Goal: Task Accomplishment & Management: Manage account settings

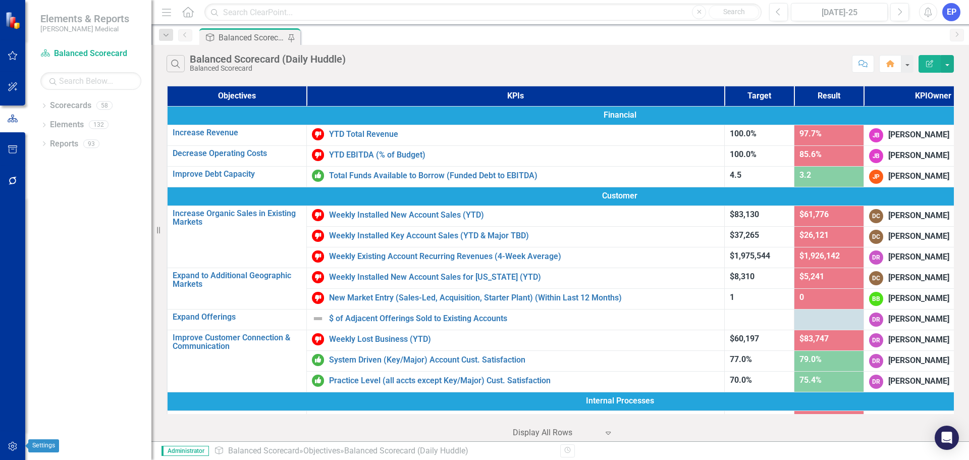
click at [10, 446] on icon "button" at bounding box center [12, 446] width 9 height 9
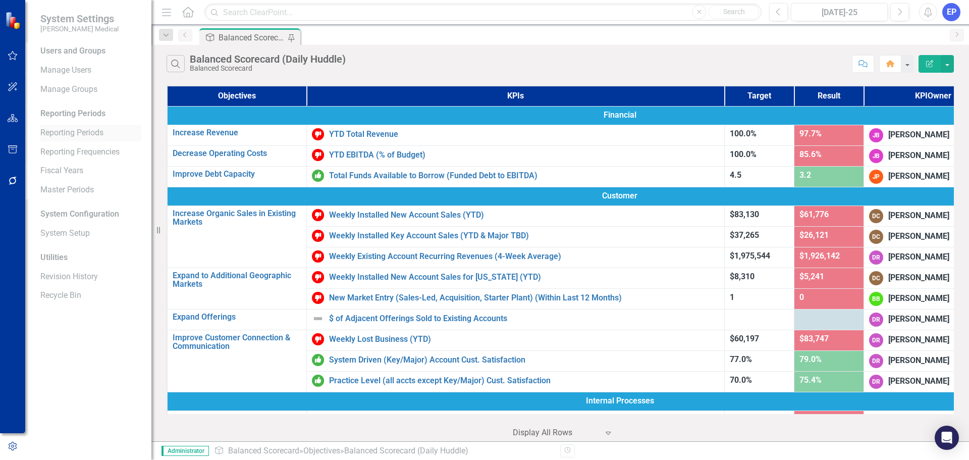
click at [62, 133] on link "Reporting Periods" at bounding box center [90, 133] width 101 height 12
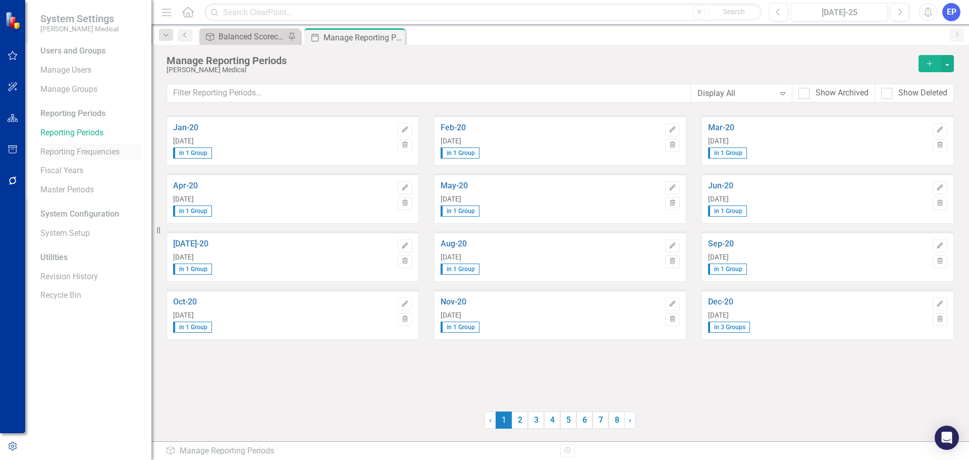
click at [86, 156] on link "Reporting Frequencies" at bounding box center [90, 152] width 101 height 12
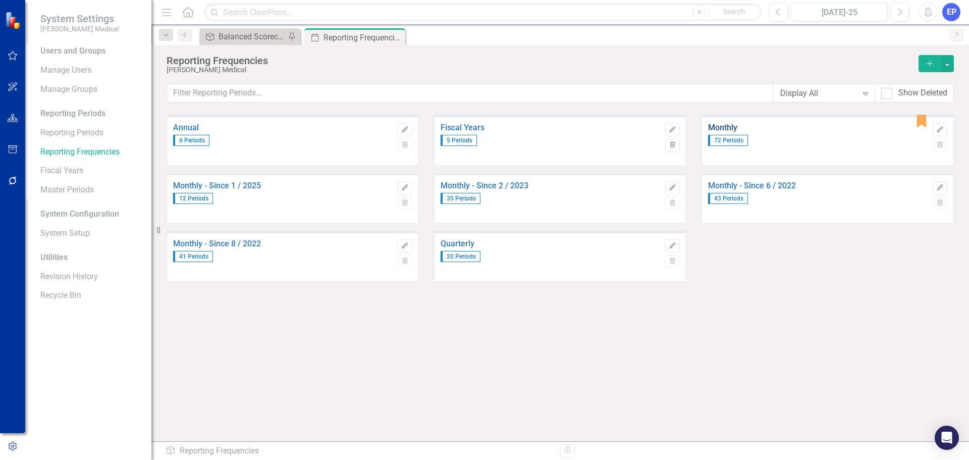
click at [726, 128] on link "Monthly" at bounding box center [818, 127] width 220 height 9
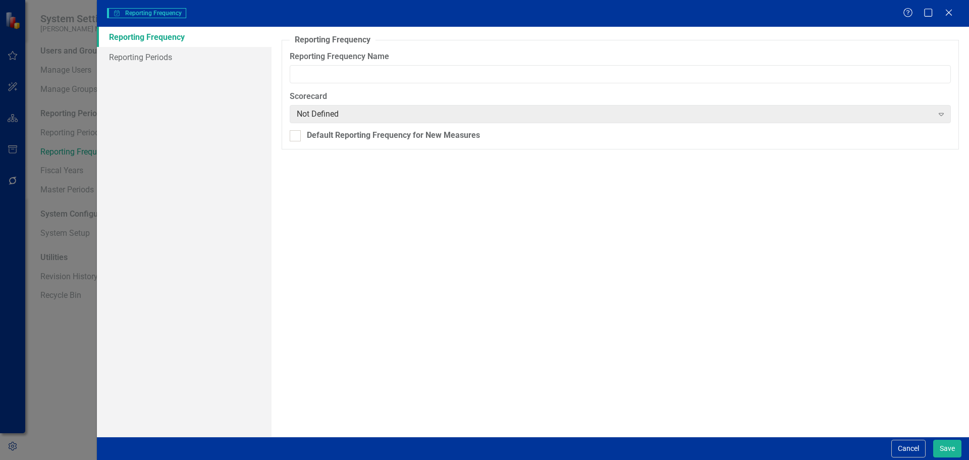
type input "Monthly"
checkbox input "true"
click at [179, 60] on link "Reporting Periods" at bounding box center [184, 57] width 175 height 20
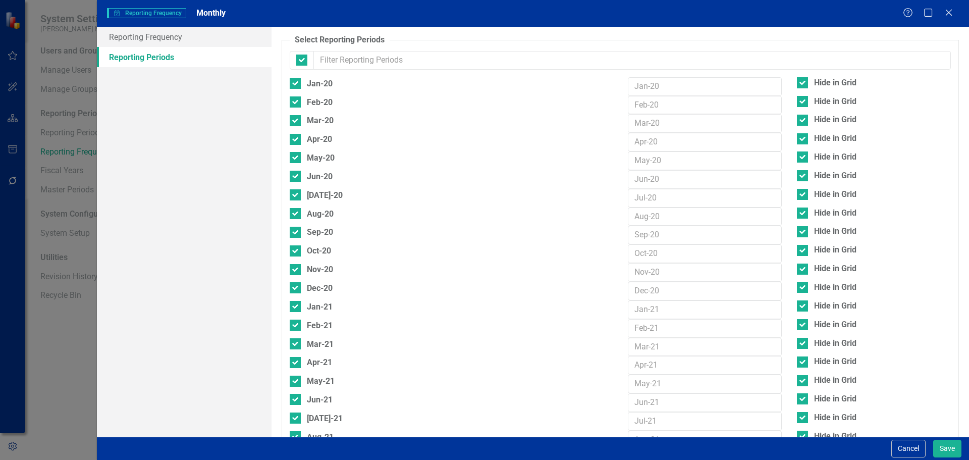
checkbox input "false"
click at [900, 452] on button "Cancel" at bounding box center [908, 449] width 34 height 18
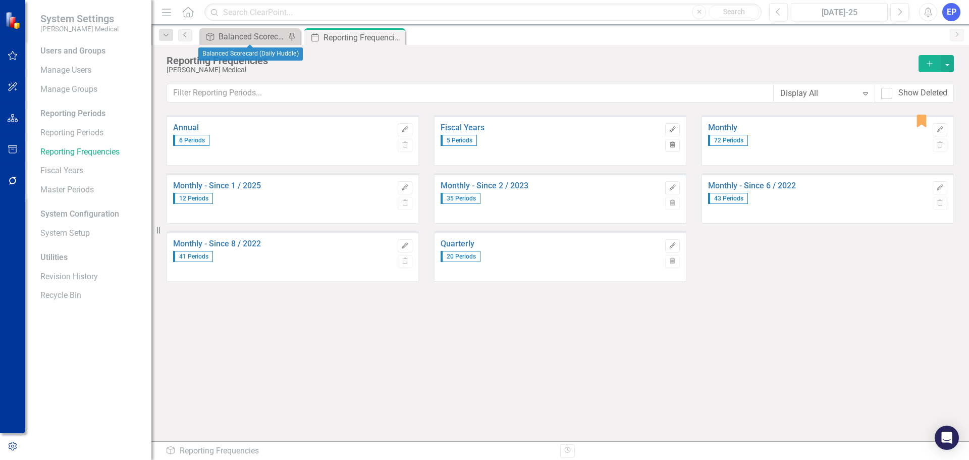
click at [240, 27] on div "Dropdown Search Objective Balanced Scorecard (Daily Huddle) Pin Period Reportin…" at bounding box center [560, 35] width 818 height 20
click at [15, 115] on icon "button" at bounding box center [13, 118] width 11 height 8
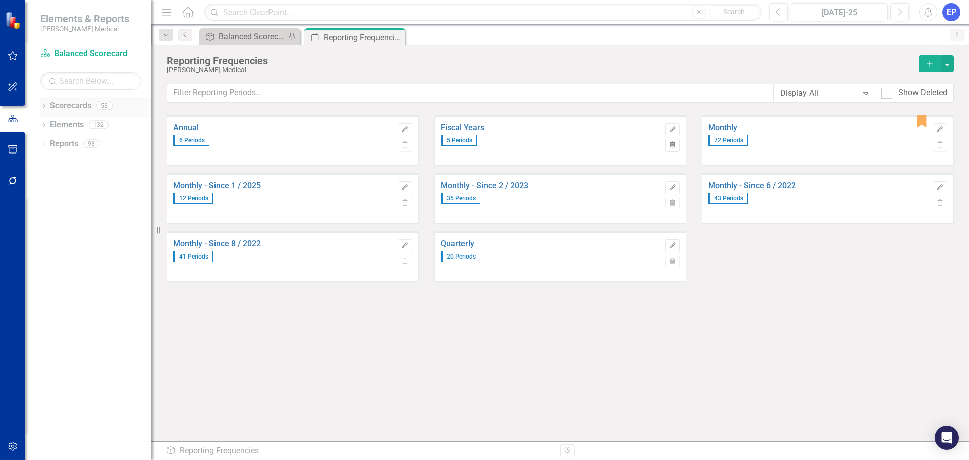
click at [46, 104] on icon "Dropdown" at bounding box center [43, 107] width 7 height 6
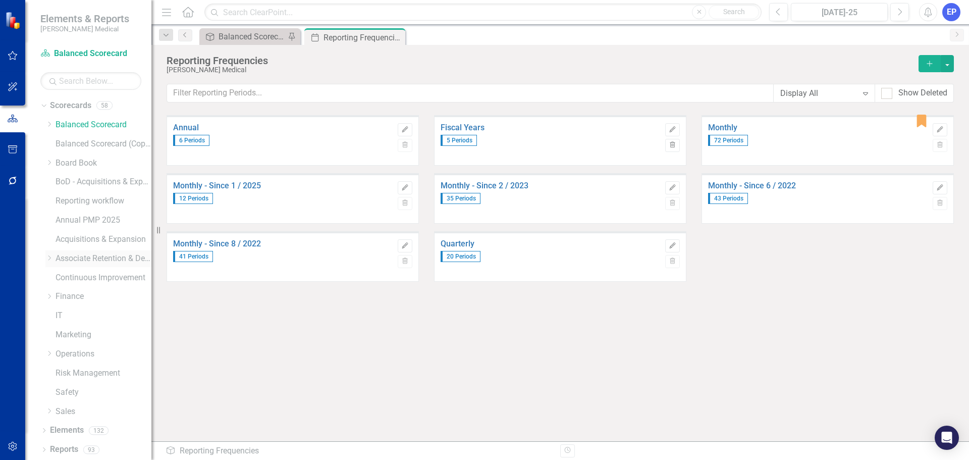
click at [49, 258] on icon "Dropdown" at bounding box center [49, 258] width 8 height 6
click at [61, 296] on icon "Dropdown" at bounding box center [60, 296] width 8 height 6
click at [98, 315] on link "[US_STATE] - HR" at bounding box center [114, 316] width 76 height 12
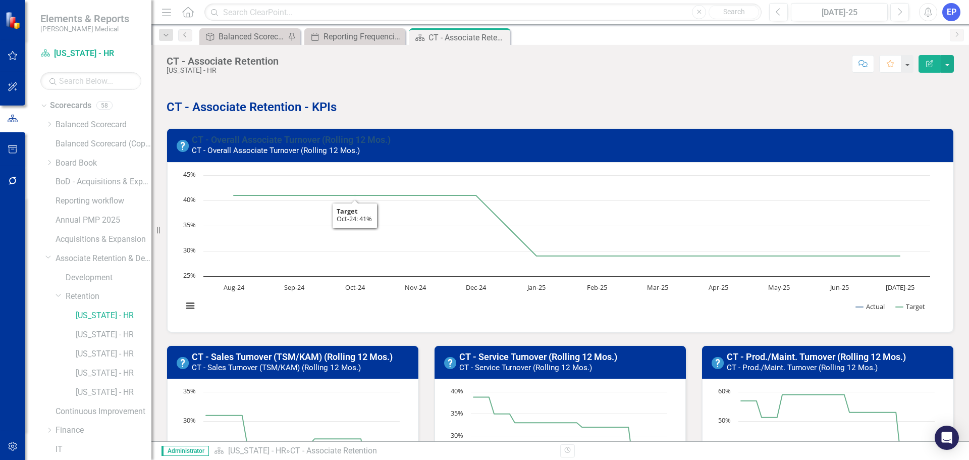
click at [326, 138] on link "CT - Overall Associate Turnover (Rolling 12 Mos.)" at bounding box center [291, 139] width 199 height 11
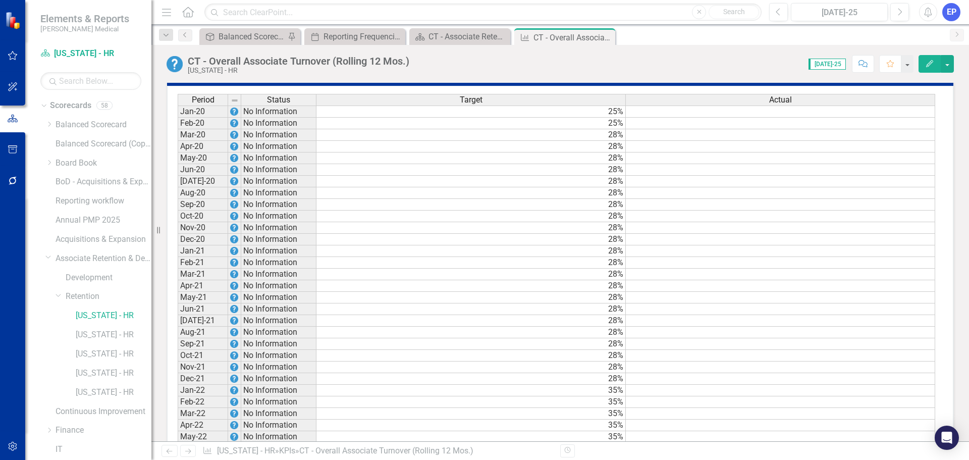
scroll to position [670, 0]
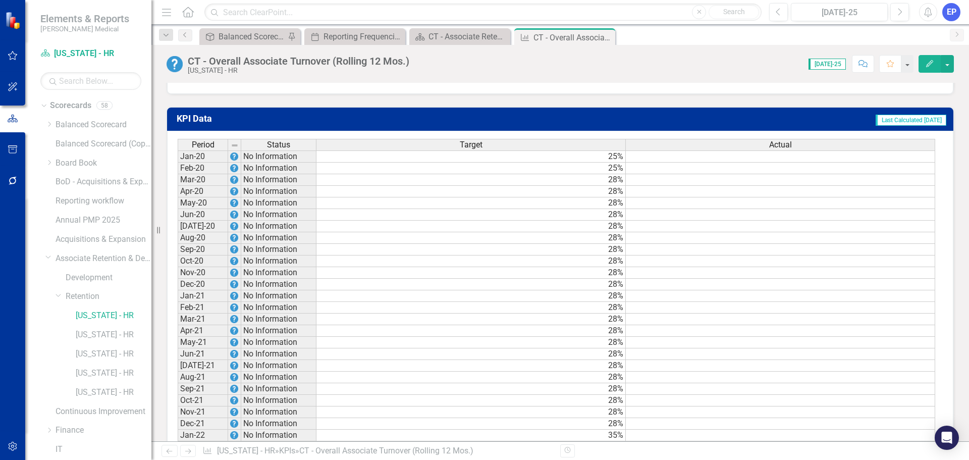
click at [933, 71] on button "Edit" at bounding box center [930, 64] width 22 height 18
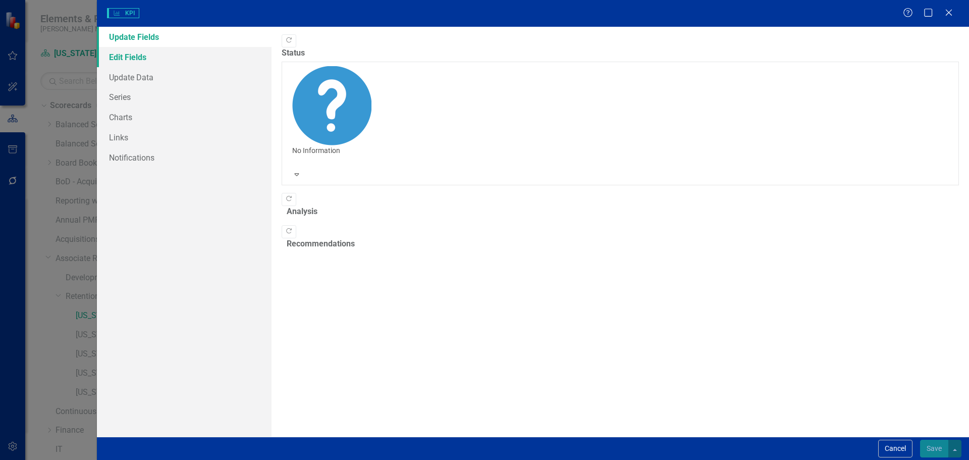
click at [119, 62] on link "Edit Fields" at bounding box center [184, 57] width 175 height 20
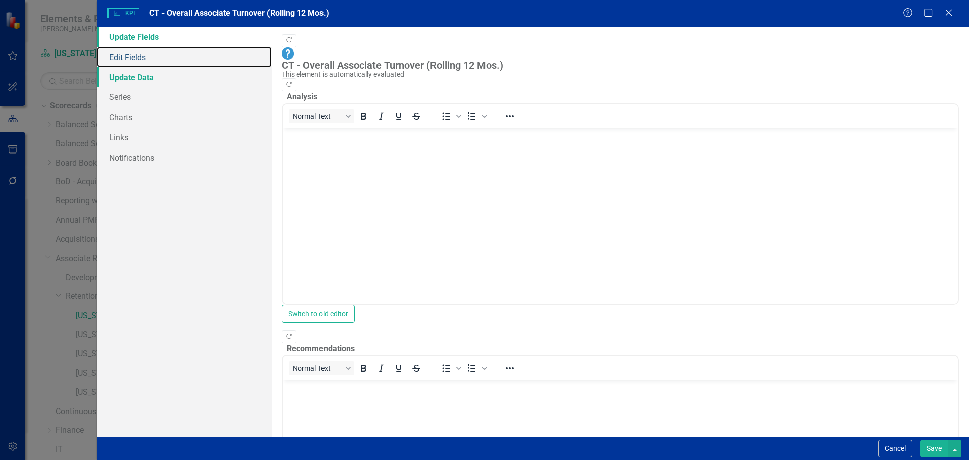
scroll to position [0, 0]
click at [135, 77] on link "Update Data" at bounding box center [184, 77] width 175 height 20
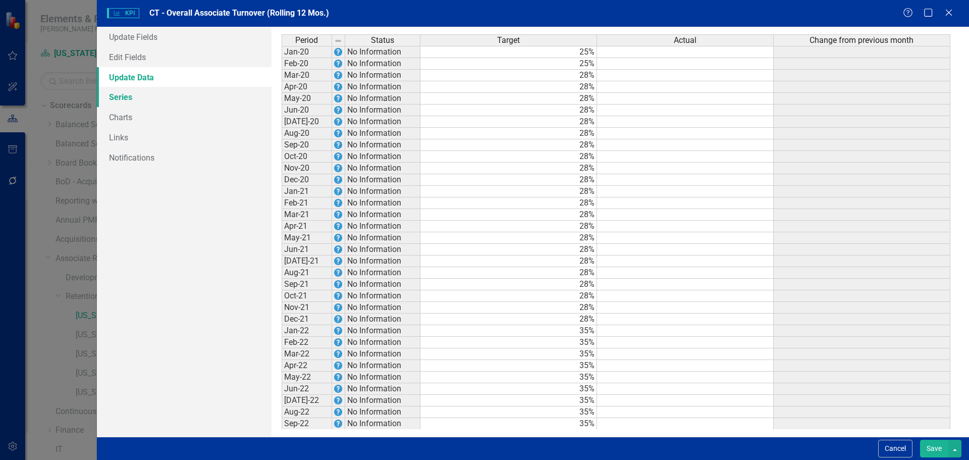
click at [127, 91] on link "Series" at bounding box center [184, 97] width 175 height 20
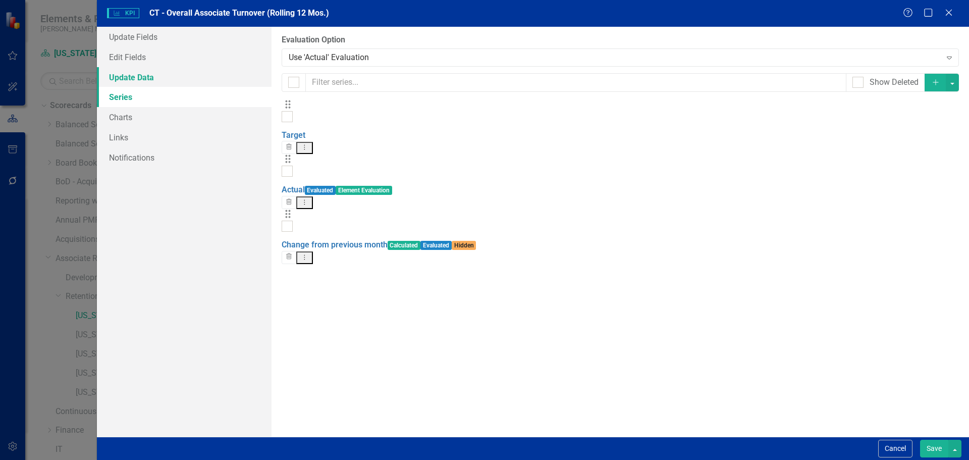
click at [127, 83] on link "Update Data" at bounding box center [184, 77] width 175 height 20
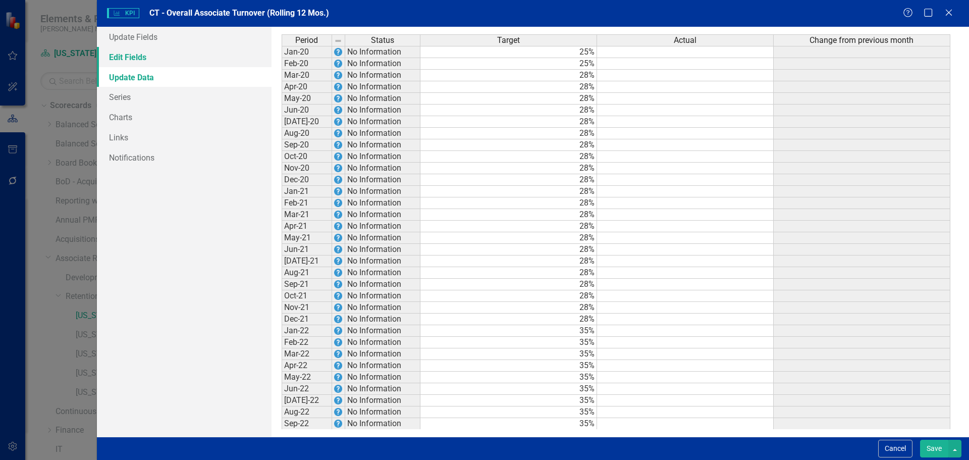
click at [130, 59] on link "Edit Fields" at bounding box center [184, 57] width 175 height 20
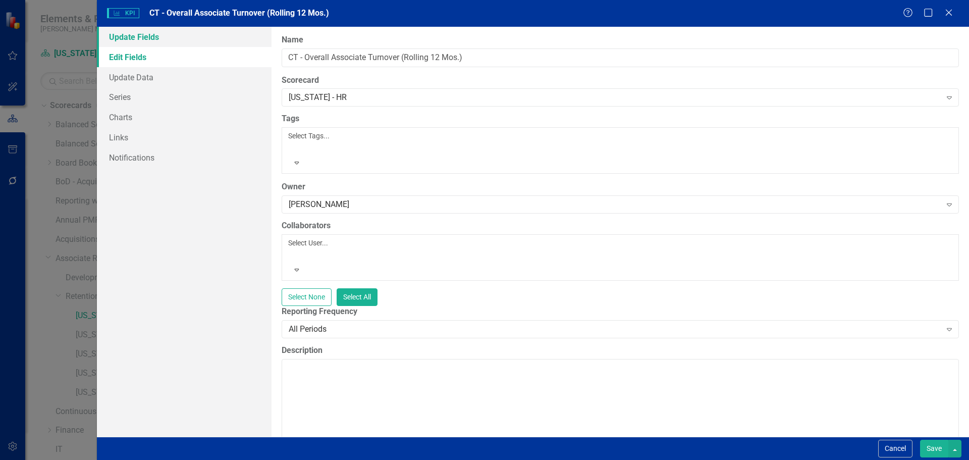
click at [136, 38] on link "Update Fields" at bounding box center [184, 37] width 175 height 20
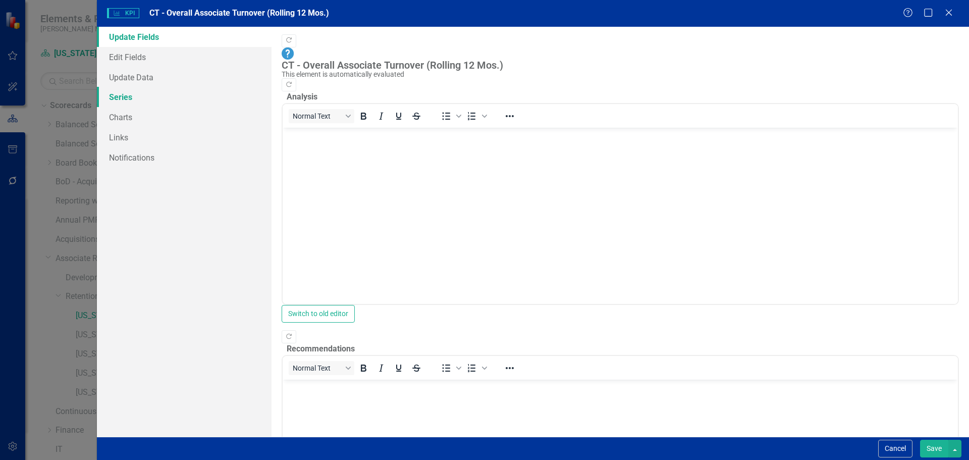
click at [128, 98] on link "Series" at bounding box center [184, 97] width 175 height 20
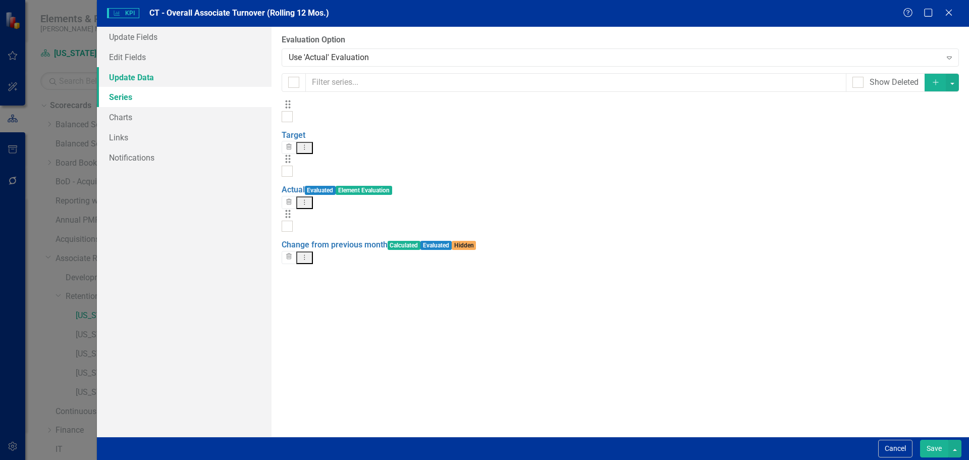
click at [154, 82] on link "Update Data" at bounding box center [184, 77] width 175 height 20
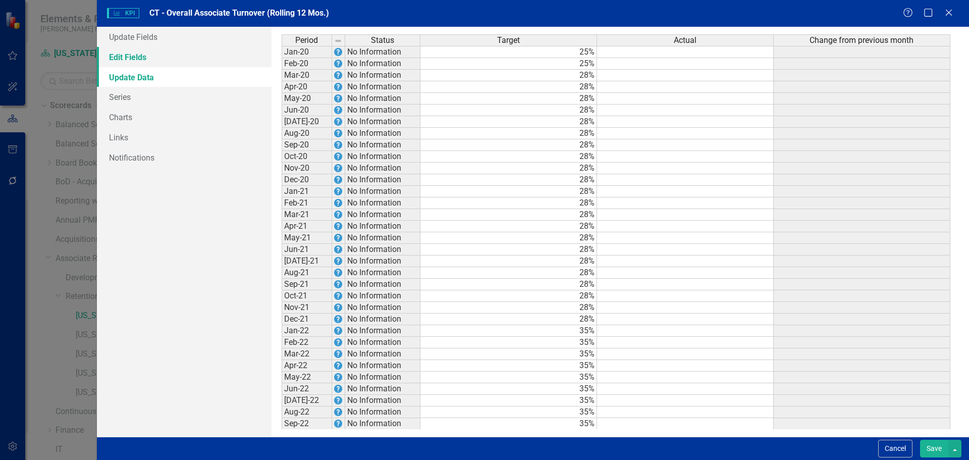
click at [145, 63] on link "Edit Fields" at bounding box center [184, 57] width 175 height 20
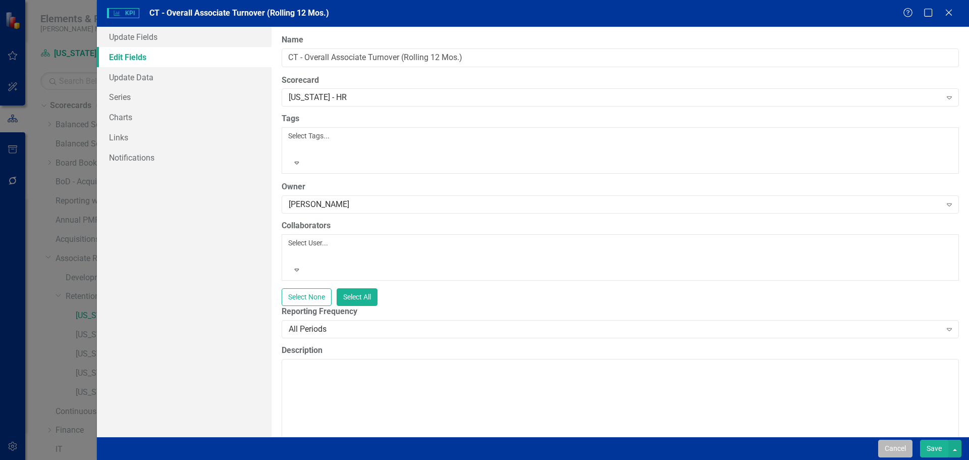
click at [900, 445] on button "Cancel" at bounding box center [895, 449] width 34 height 18
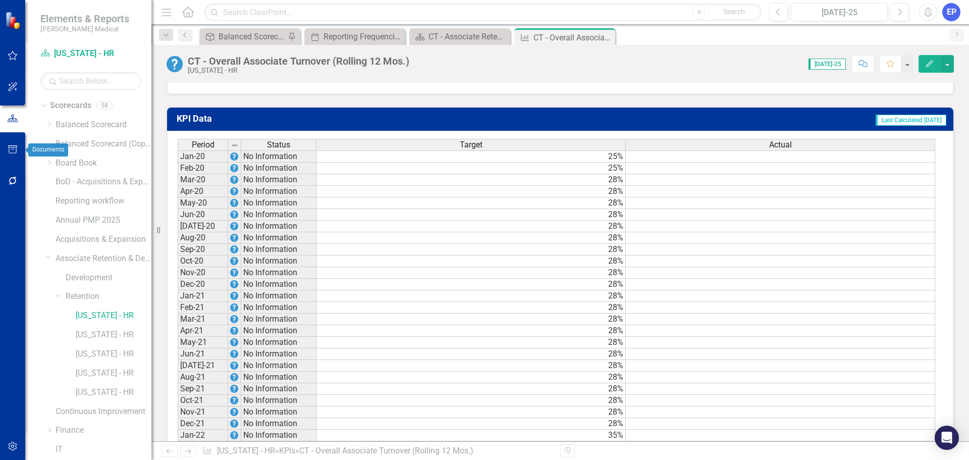
click at [14, 152] on icon "button" at bounding box center [13, 149] width 11 height 8
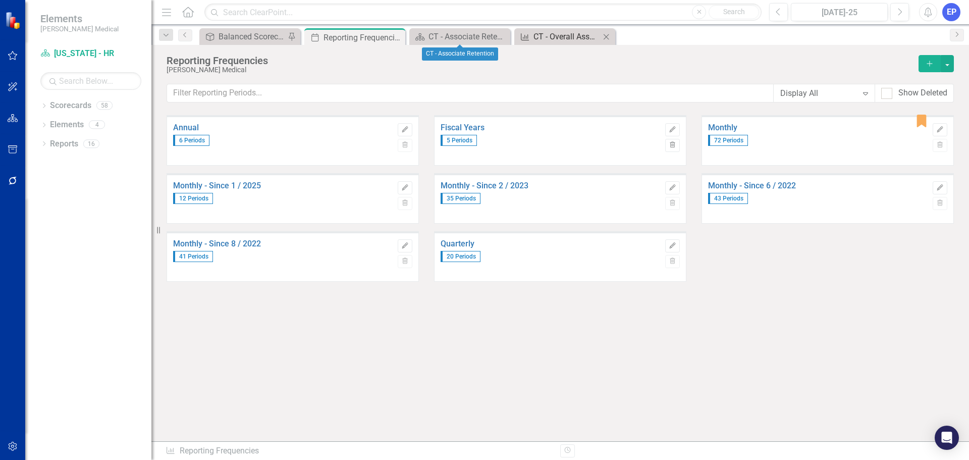
click at [552, 33] on div "CT - Overall Associate Turnover (Rolling 12 Mos.)" at bounding box center [566, 36] width 67 height 13
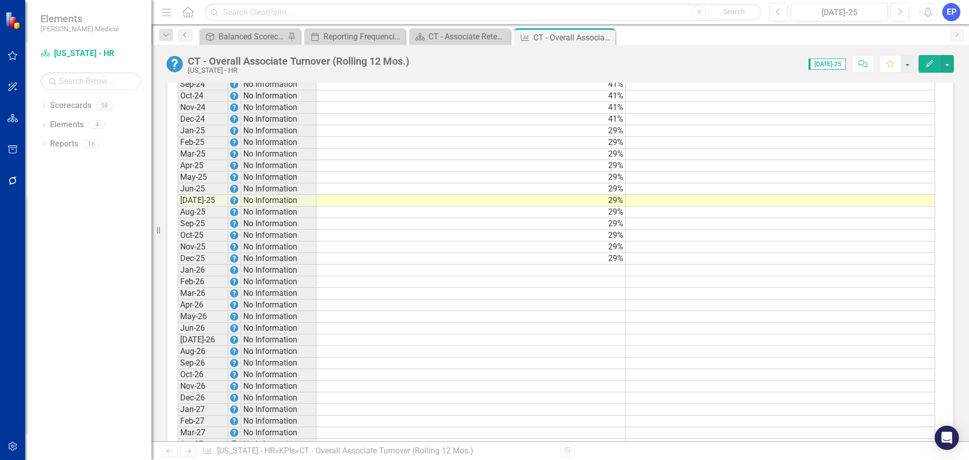
scroll to position [1517, 0]
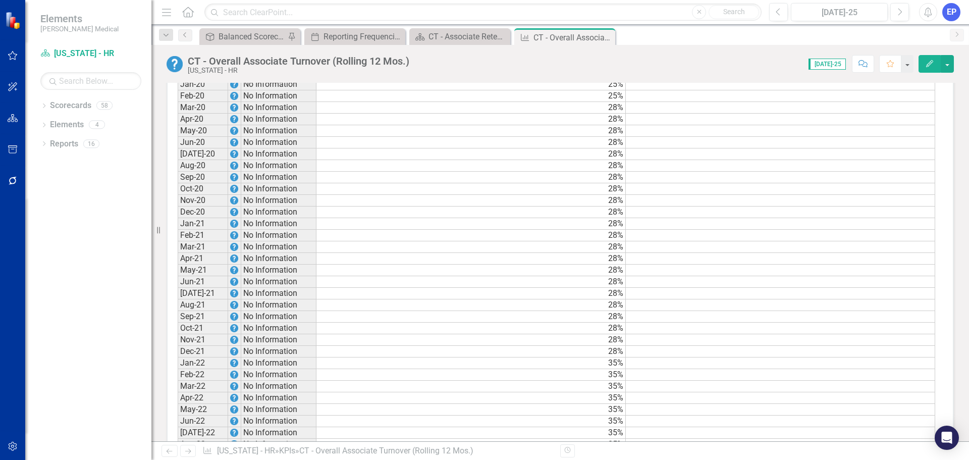
scroll to position [721, 0]
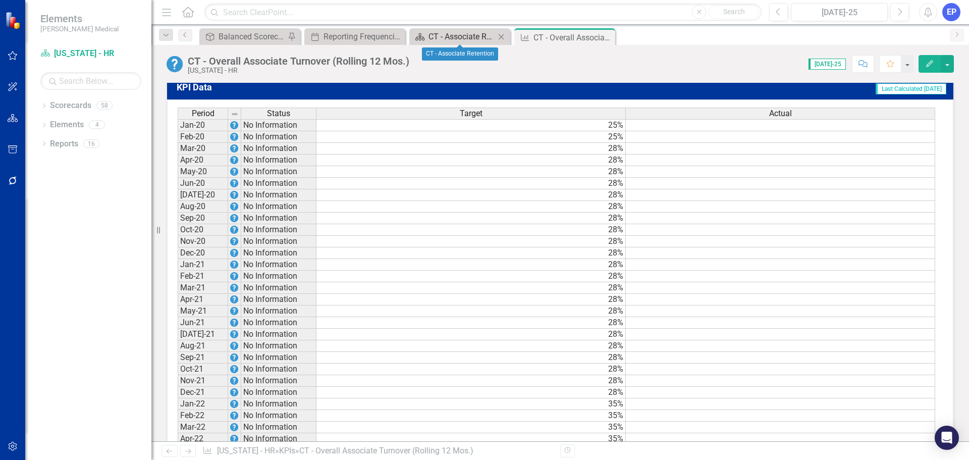
click at [456, 37] on div "CT - Associate Retention" at bounding box center [462, 36] width 67 height 13
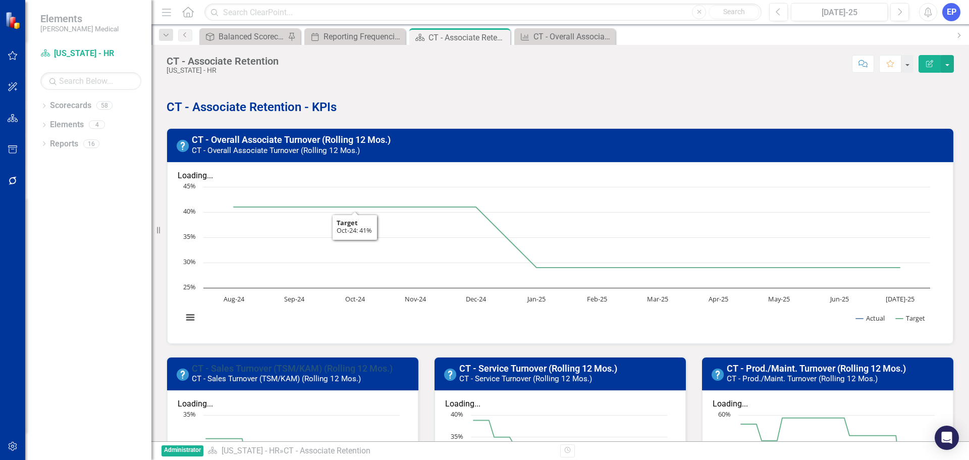
click at [311, 363] on link "CT - Sales Turnover (TSM/KAM) (Rolling 12 Mos.)" at bounding box center [292, 368] width 201 height 11
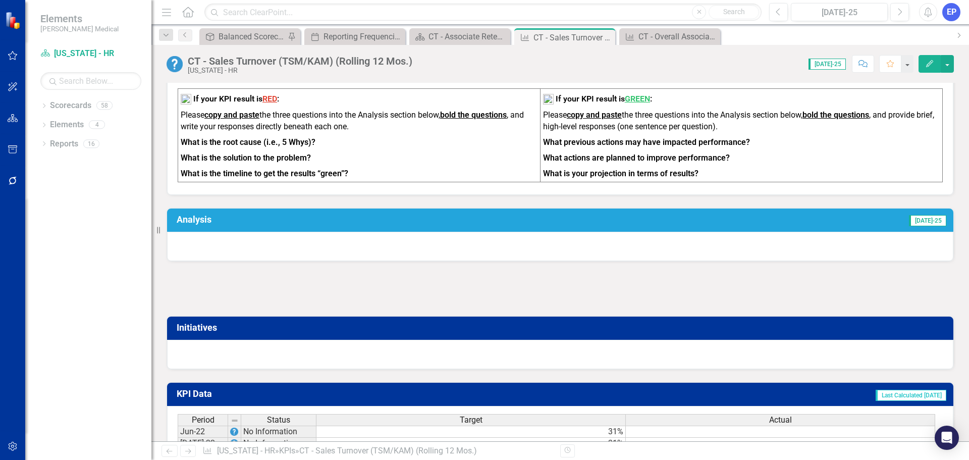
scroll to position [405, 0]
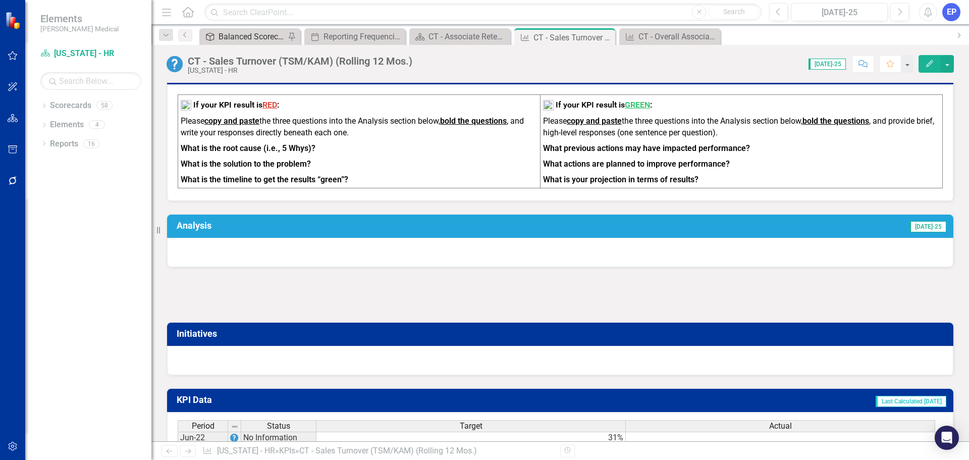
click at [226, 37] on div "Balanced Scorecard (Daily Huddle)" at bounding box center [252, 36] width 67 height 13
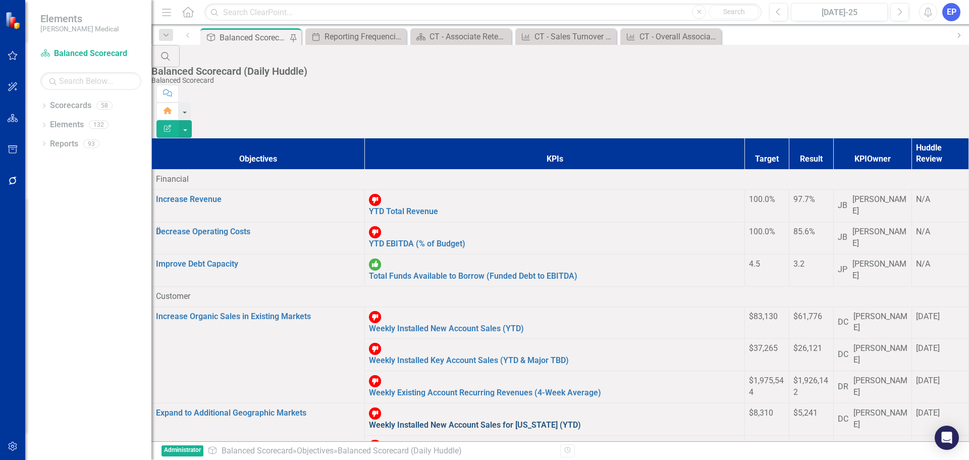
click at [409, 420] on link "Weekly Installed New Account Sales for Florida (YTD)" at bounding box center [475, 425] width 212 height 10
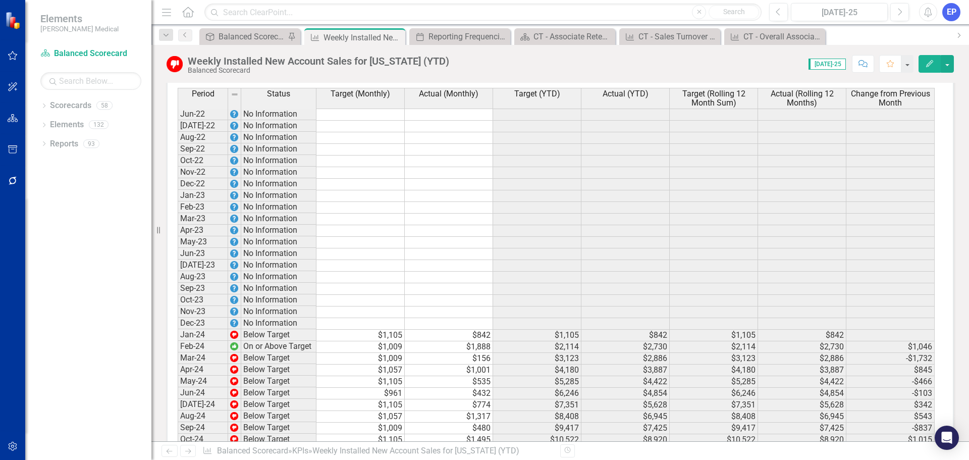
scroll to position [1101, 0]
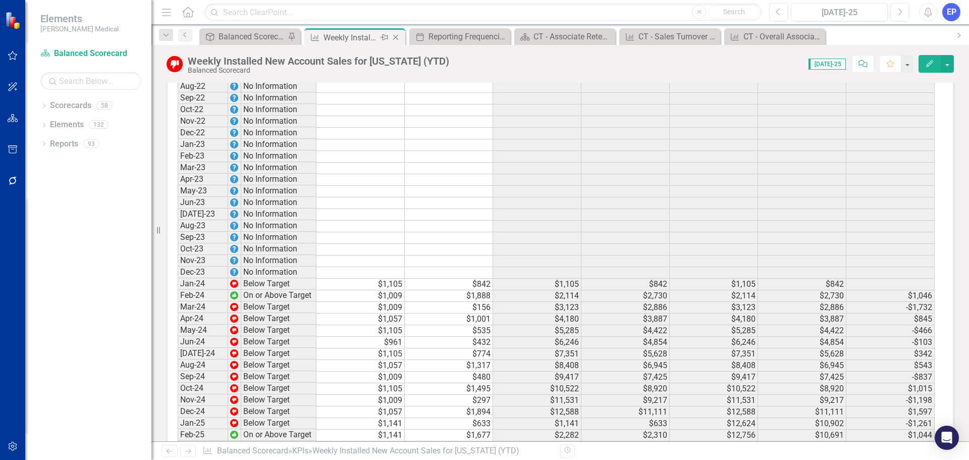
click at [397, 38] on icon "Close" at bounding box center [396, 37] width 10 height 8
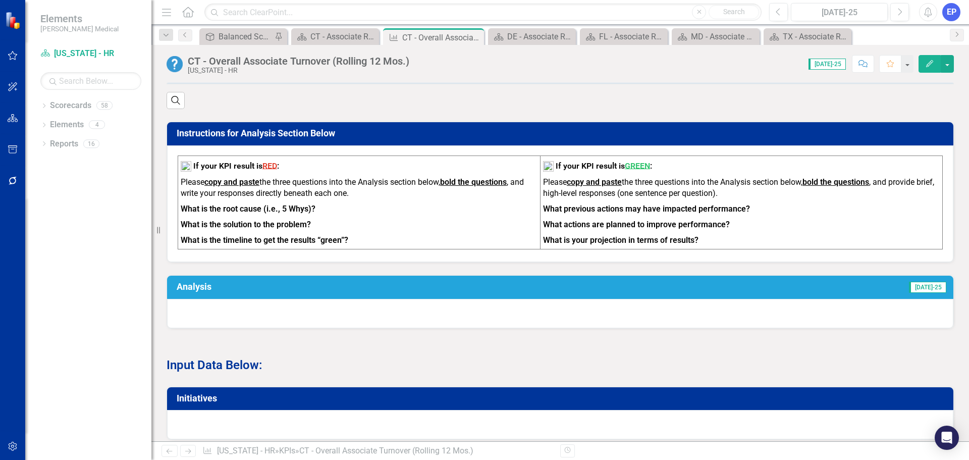
scroll to position [307, 0]
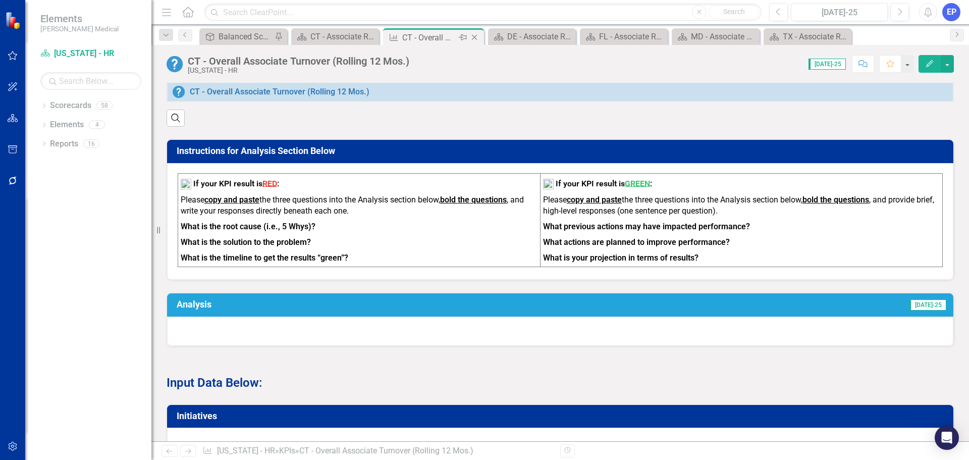
click at [475, 38] on icon at bounding box center [475, 38] width 6 height 6
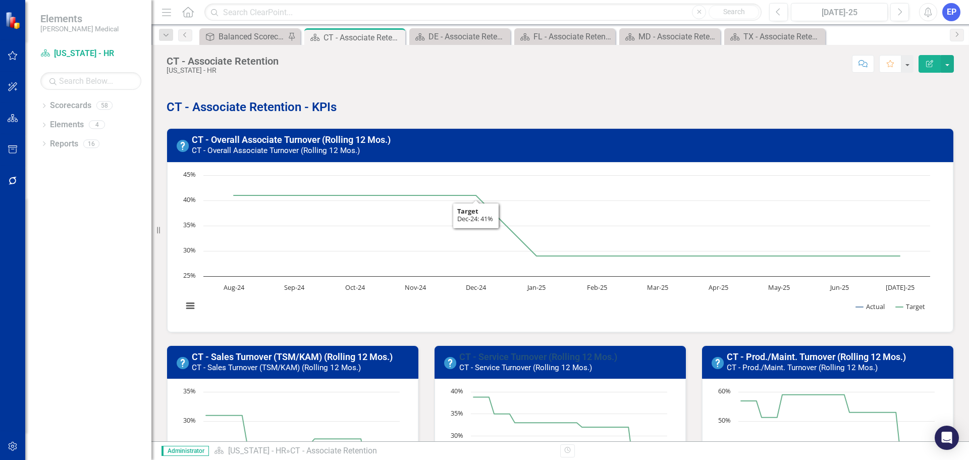
click at [506, 352] on link "CT - Service Turnover (Rolling 12 Mos.)" at bounding box center [538, 356] width 158 height 11
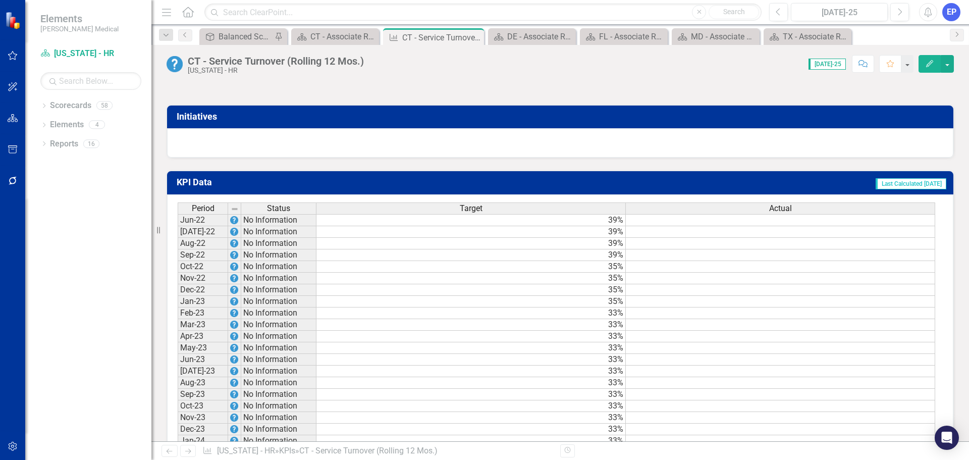
scroll to position [909, 0]
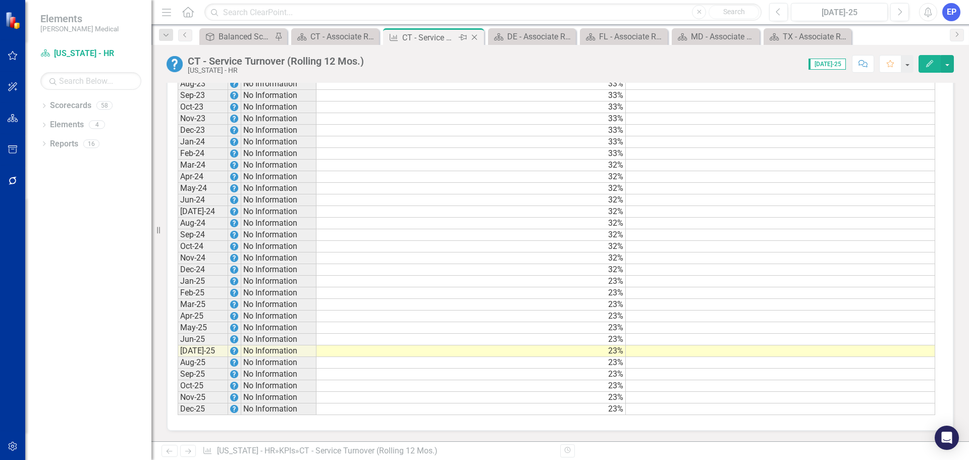
click at [474, 36] on icon "Close" at bounding box center [474, 37] width 10 height 8
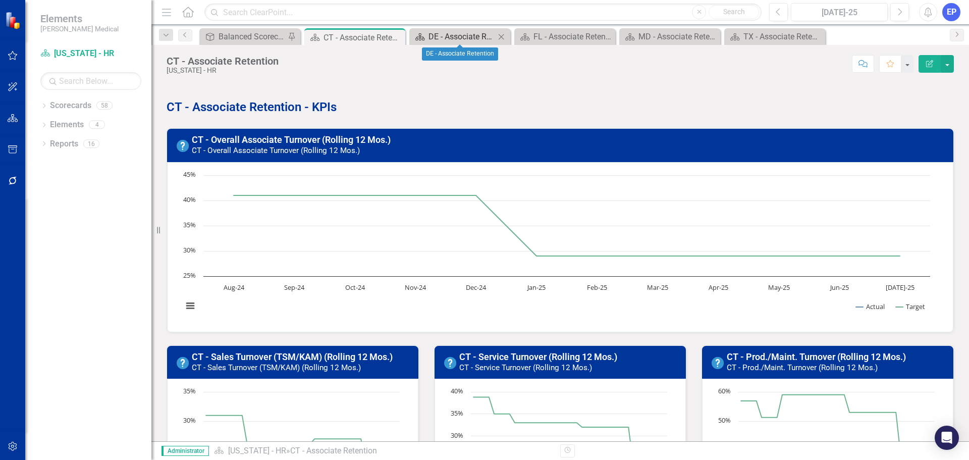
click at [458, 34] on div "DE - Associate Retention" at bounding box center [462, 36] width 67 height 13
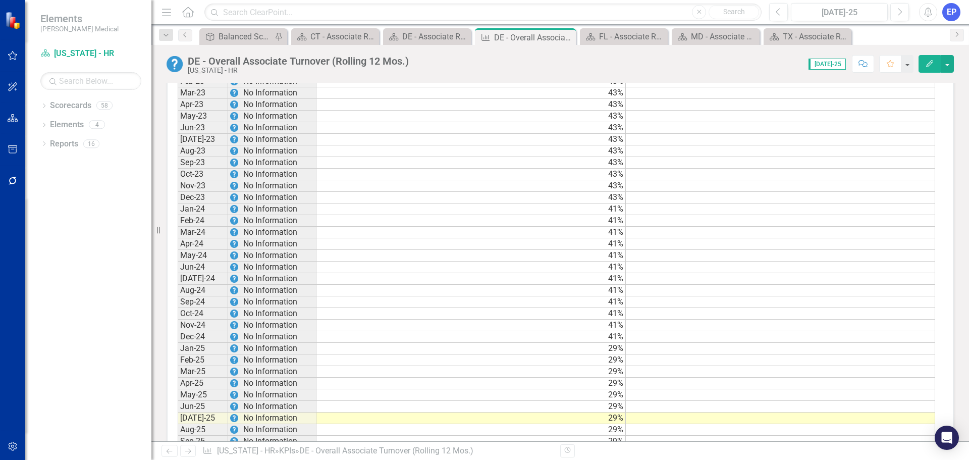
scroll to position [913, 0]
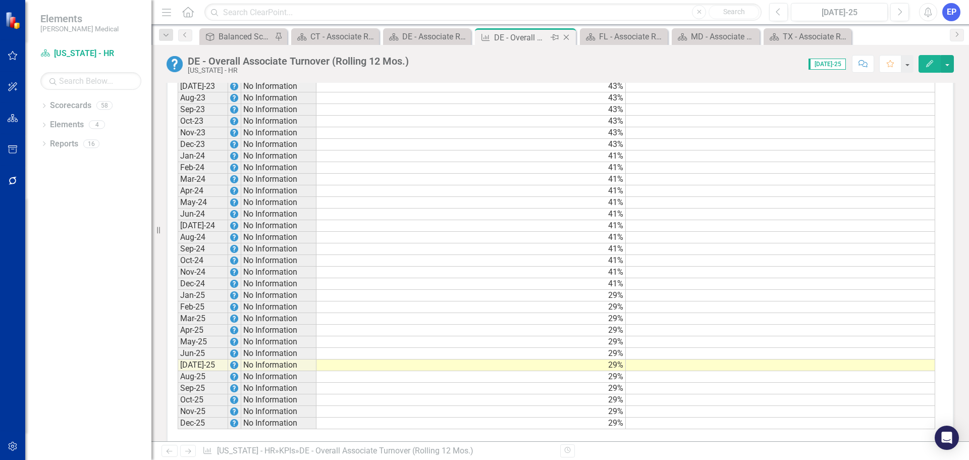
click at [567, 36] on icon "Close" at bounding box center [566, 37] width 10 height 8
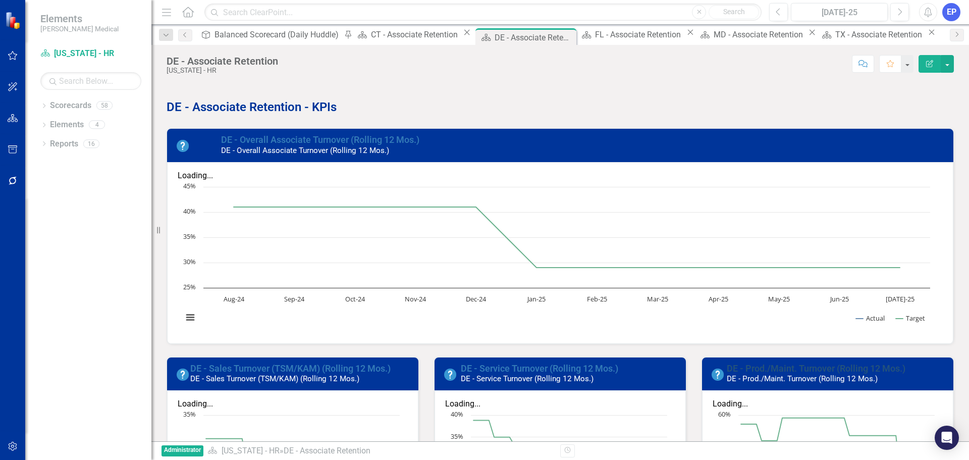
click at [773, 363] on link "DE - Prod./Maint. Turnover (Rolling 12 Mos.)" at bounding box center [816, 368] width 179 height 11
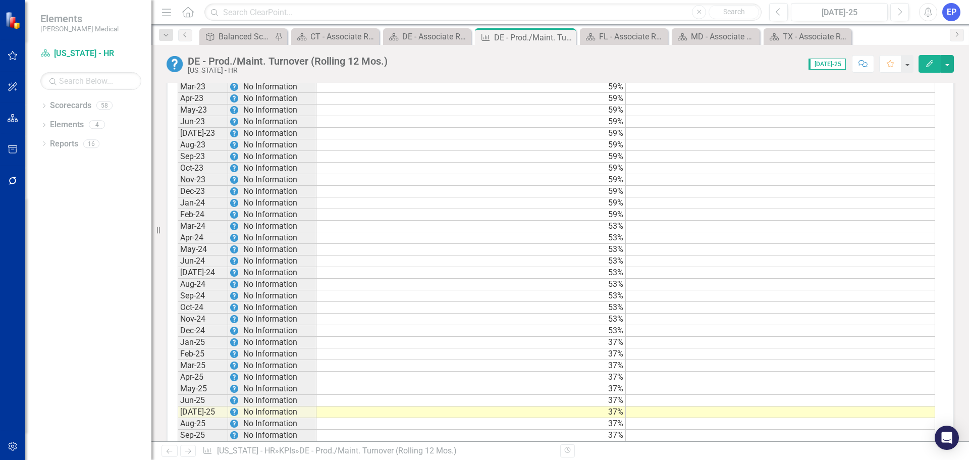
scroll to position [909, 0]
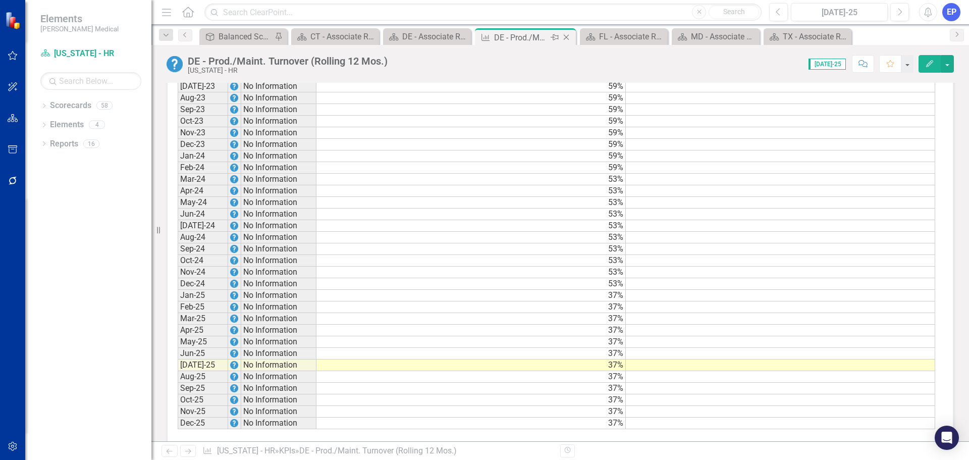
click at [571, 36] on icon "Close" at bounding box center [566, 37] width 10 height 8
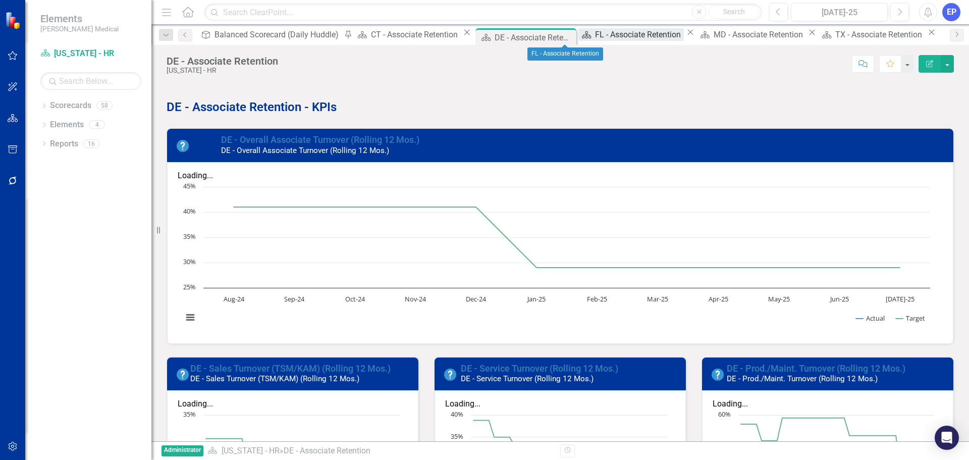
click at [595, 33] on div "FL - Associate Retention" at bounding box center [639, 34] width 89 height 13
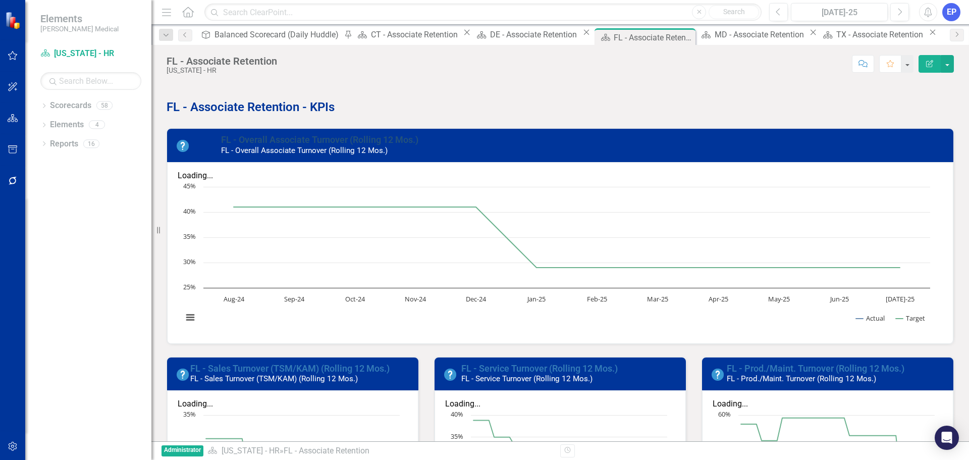
click at [286, 138] on link "FL - Overall Associate Turnover (Rolling 12 Mos.)" at bounding box center [319, 139] width 197 height 11
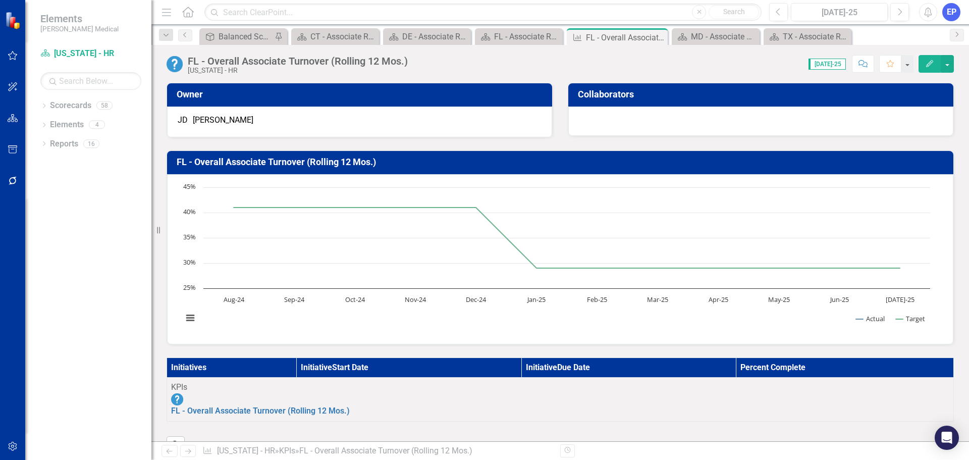
click at [933, 64] on icon "Edit" at bounding box center [929, 63] width 9 height 7
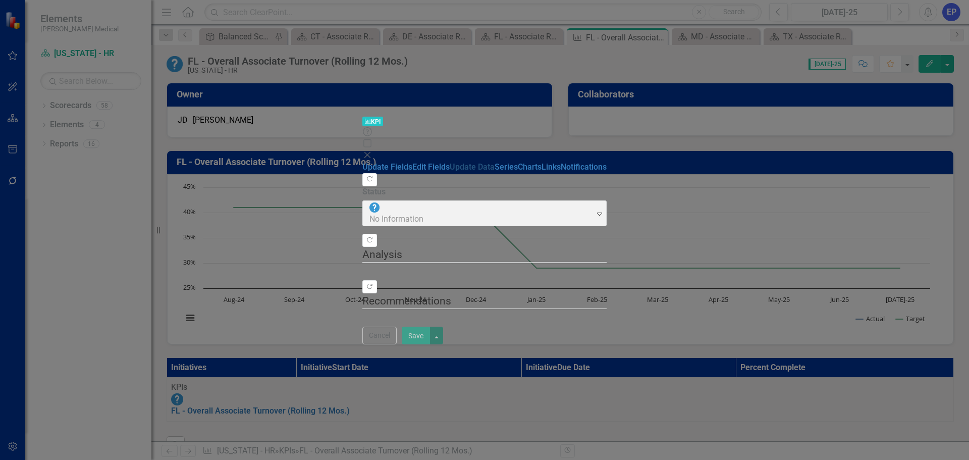
click at [412, 162] on link "Edit Fields" at bounding box center [430, 167] width 37 height 10
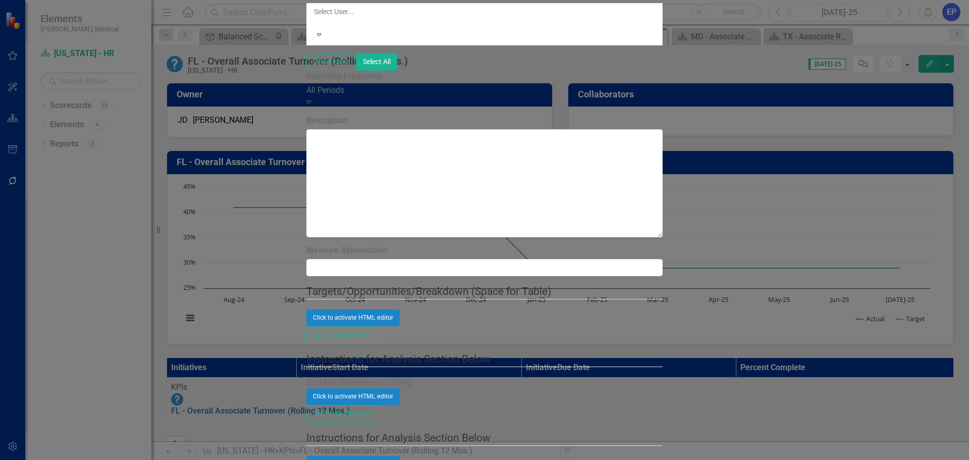
click at [336, 96] on div "All Periods" at bounding box center [484, 91] width 356 height 12
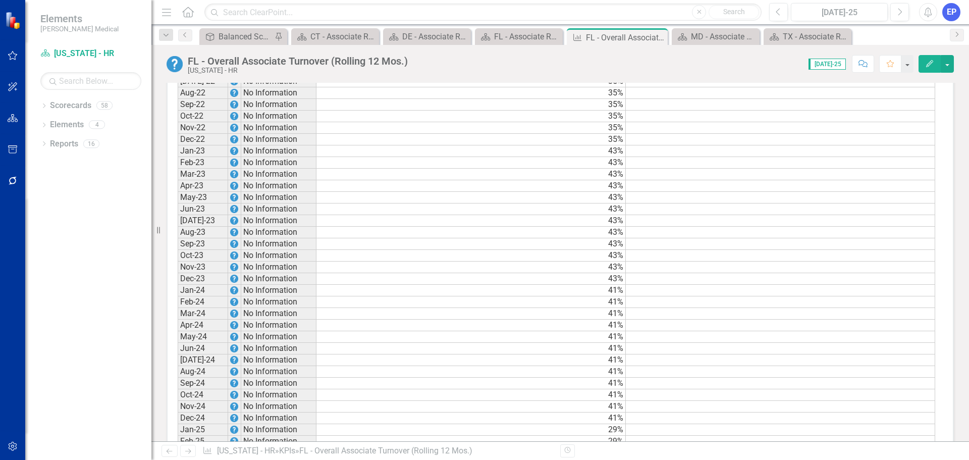
scroll to position [913, 0]
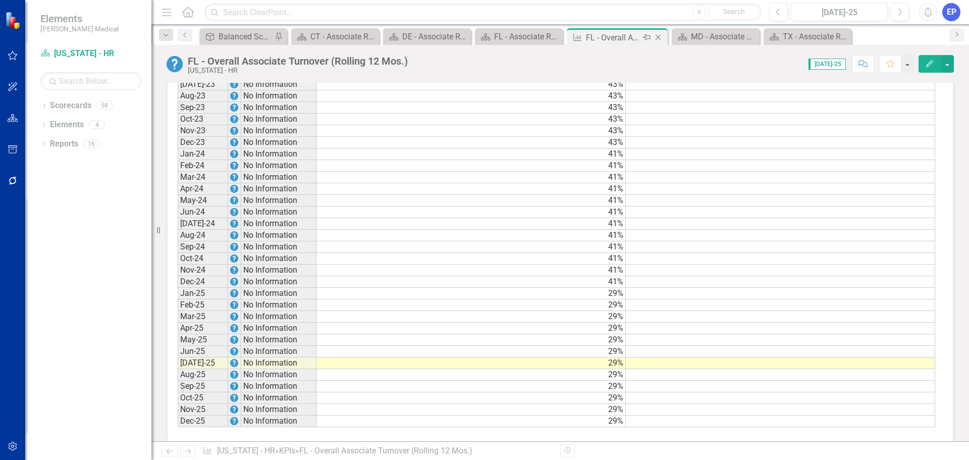
click at [660, 38] on icon "Close" at bounding box center [658, 37] width 10 height 8
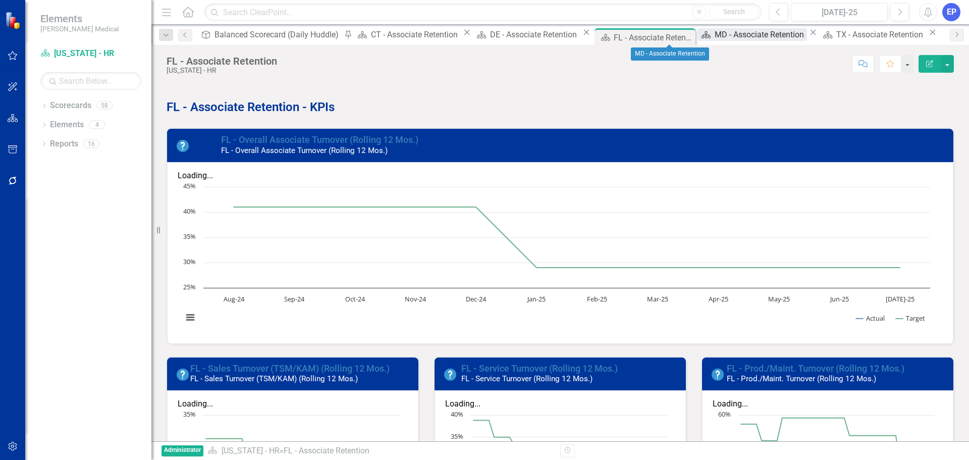
click at [715, 36] on div "MD - Associate Retention" at bounding box center [761, 34] width 92 height 13
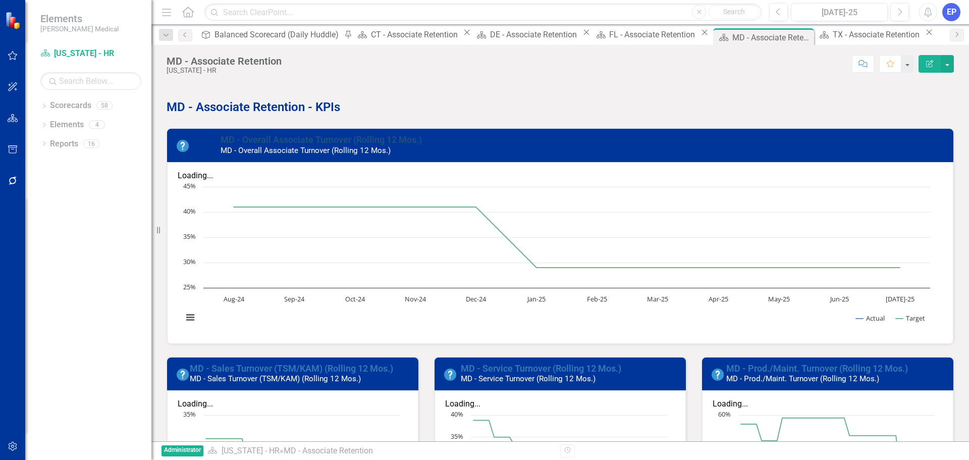
click at [324, 141] on link "MD - Overall Associate Turnover (Rolling 12 Mos.)" at bounding box center [321, 139] width 201 height 11
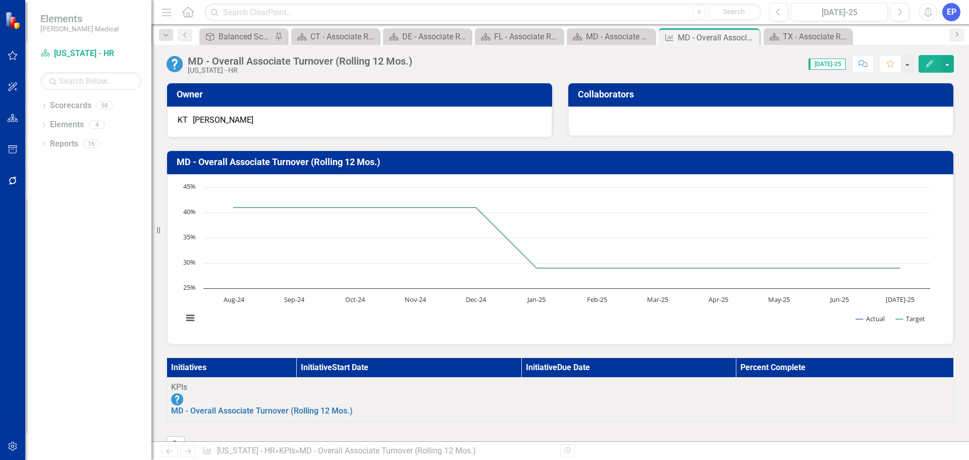
click at [927, 63] on icon "Edit" at bounding box center [929, 63] width 9 height 7
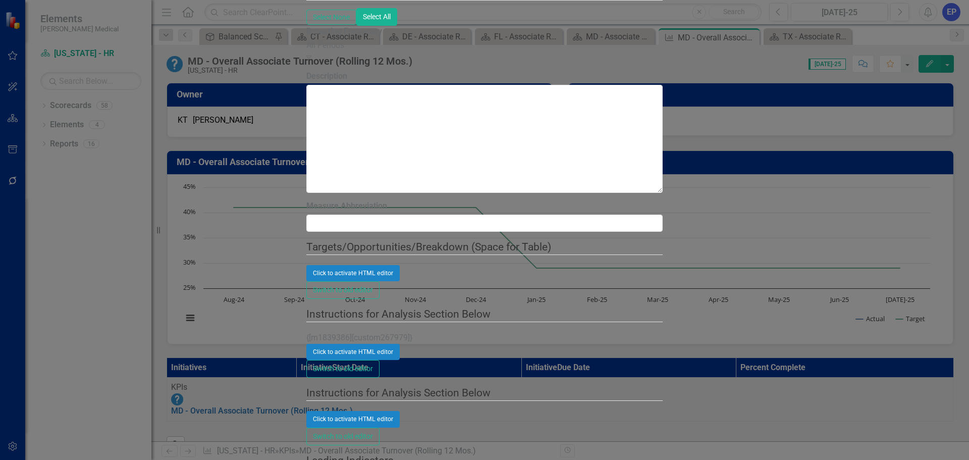
click at [330, 51] on div "All Periods" at bounding box center [484, 46] width 356 height 12
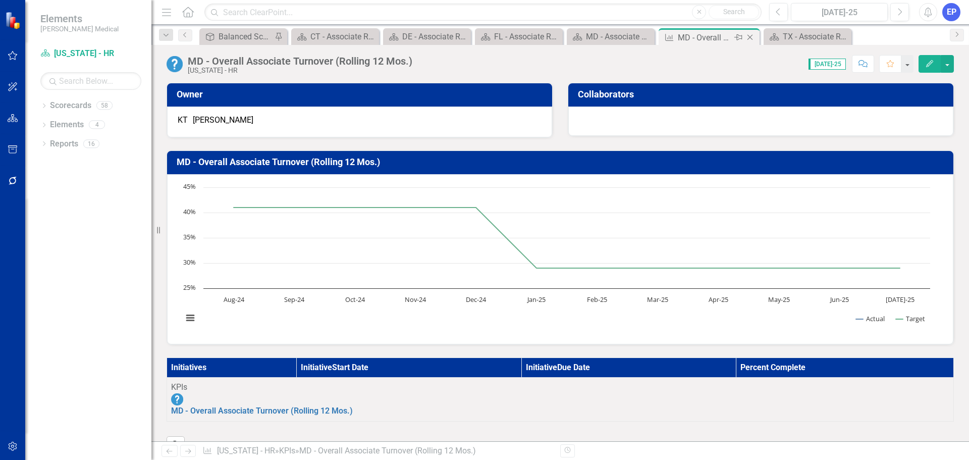
click at [750, 37] on icon "Close" at bounding box center [750, 37] width 10 height 8
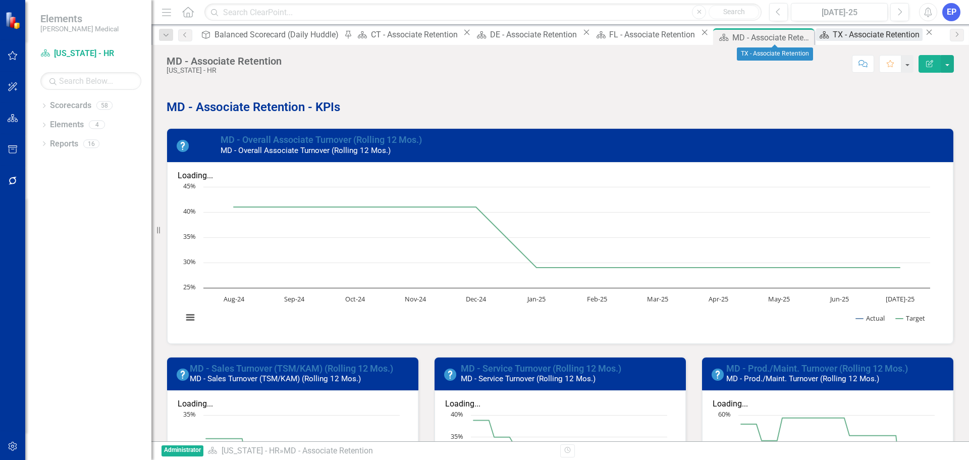
click at [833, 34] on div "TX - Associate Retention" at bounding box center [878, 34] width 90 height 13
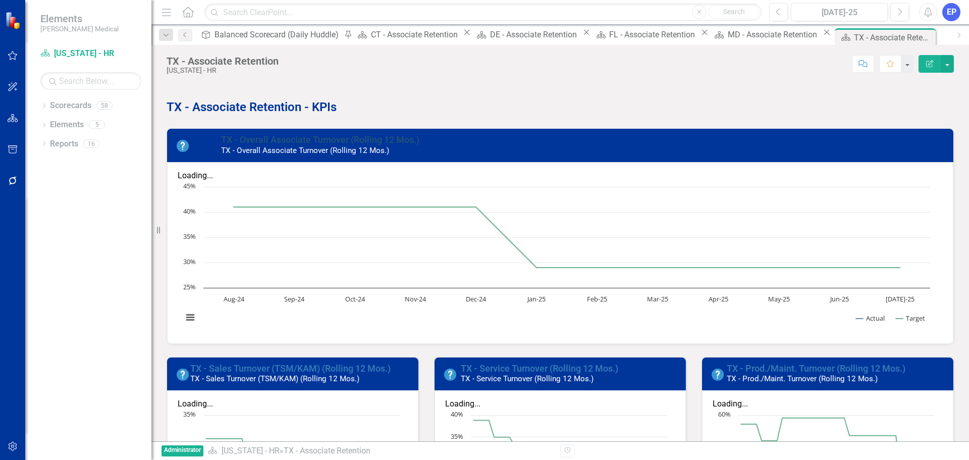
click at [315, 140] on link "TX - Overall Associate Turnover (Rolling 12 Mos.)" at bounding box center [320, 139] width 198 height 11
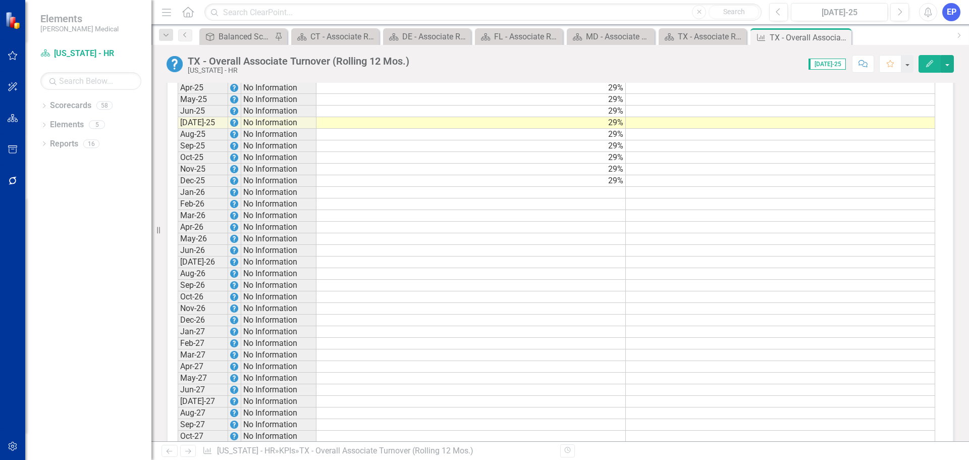
scroll to position [1564, 0]
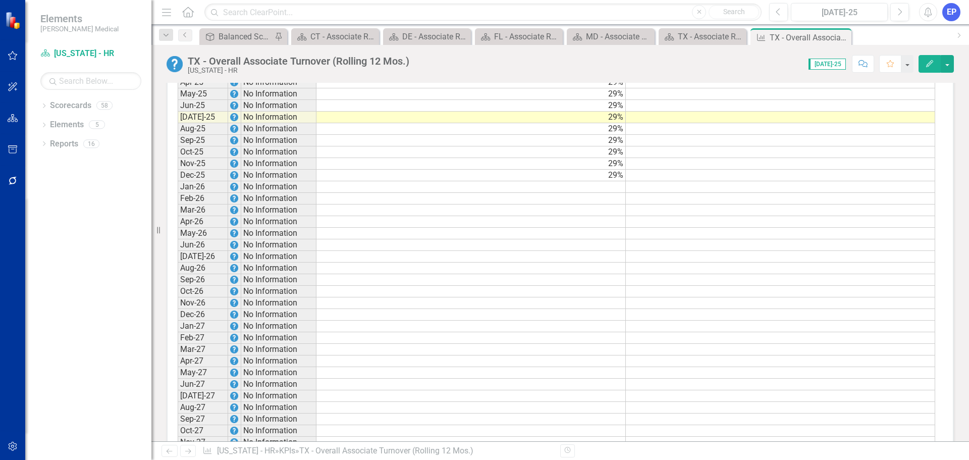
click at [928, 62] on icon "Edit" at bounding box center [929, 63] width 9 height 7
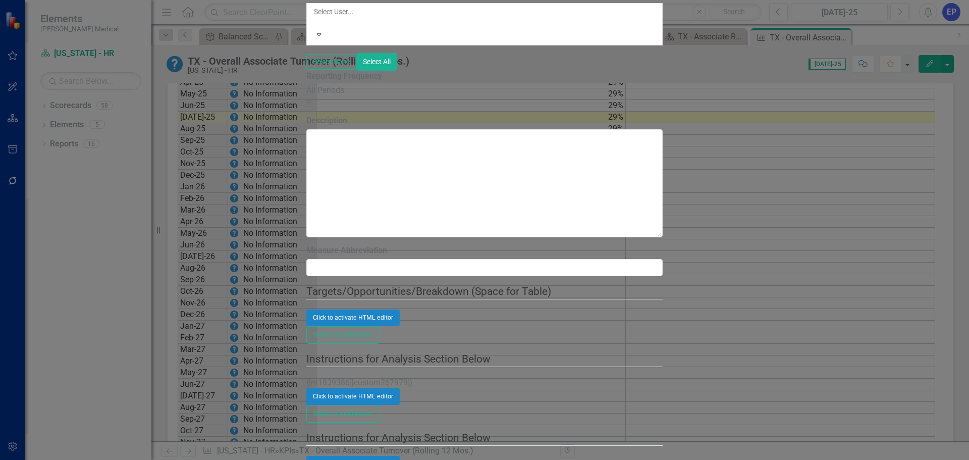
scroll to position [0, 0]
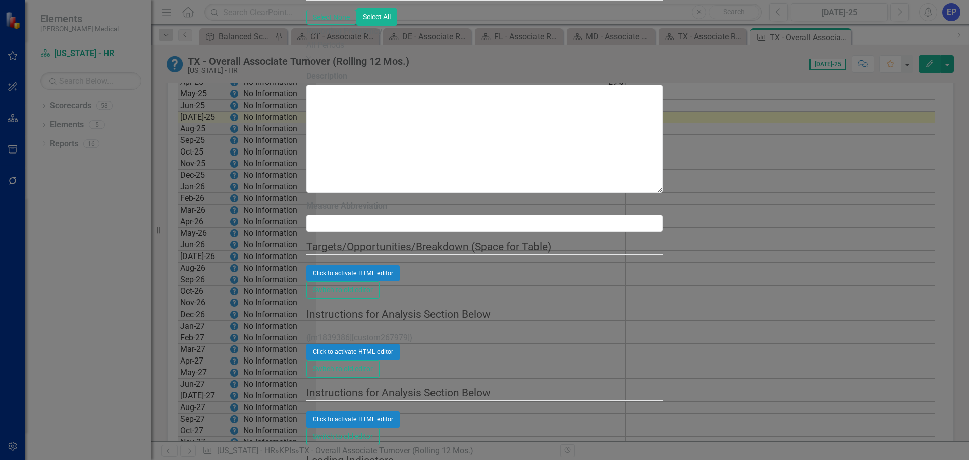
click at [306, 51] on div "All Periods" at bounding box center [484, 46] width 356 height 12
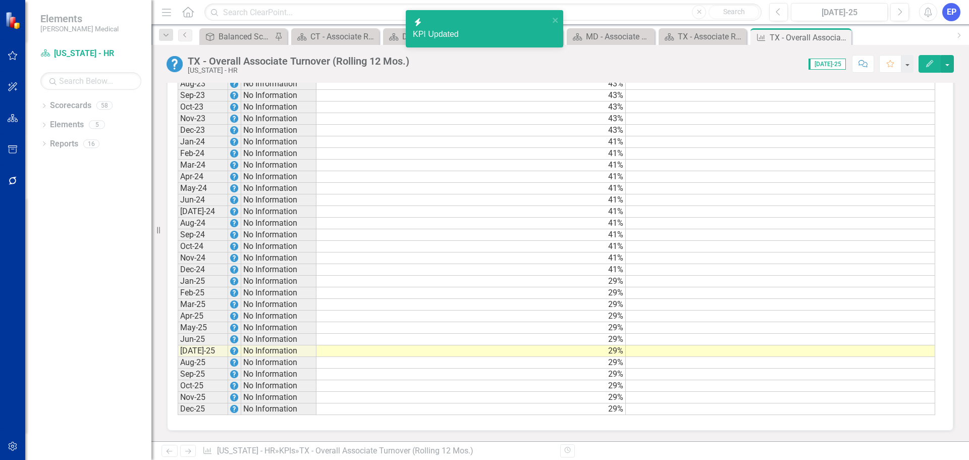
scroll to position [948, 0]
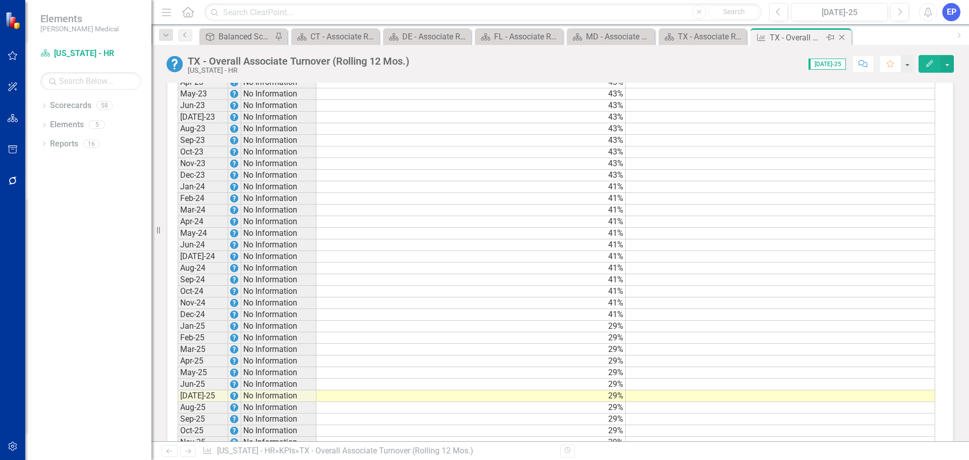
click at [844, 39] on icon "Close" at bounding box center [842, 37] width 10 height 8
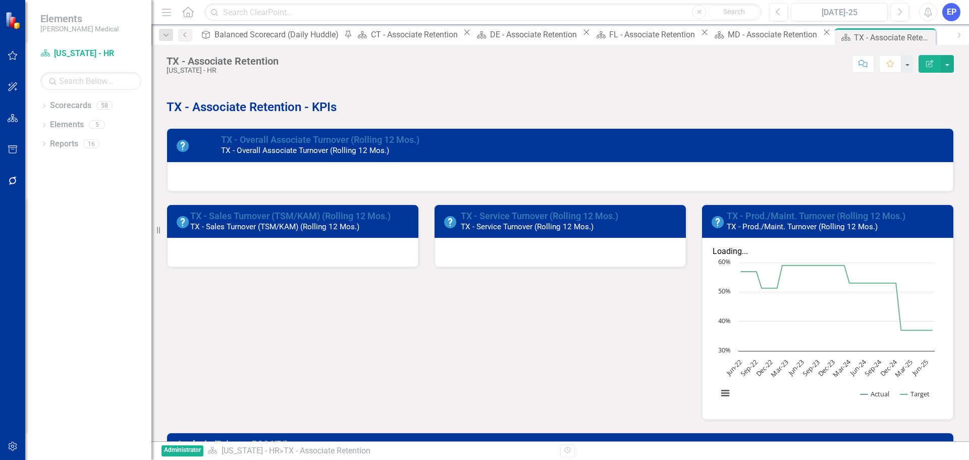
click at [0, 0] on icon "Close" at bounding box center [0, 0] width 0 height 0
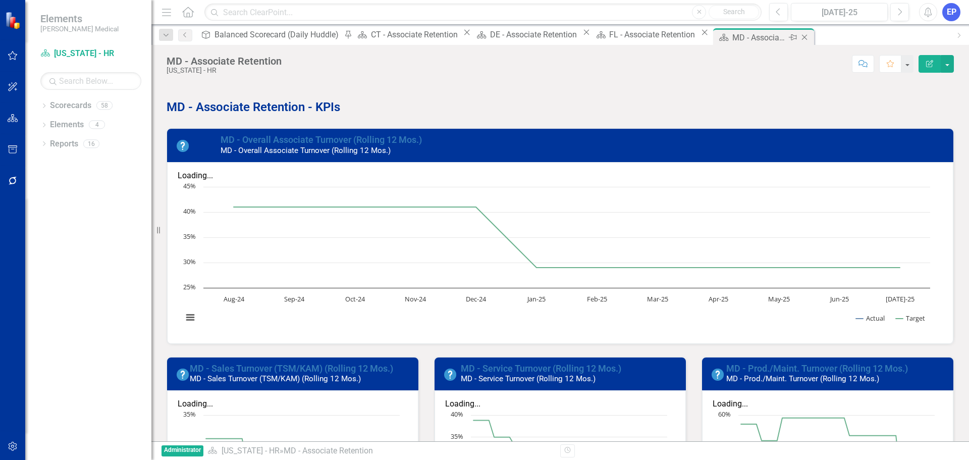
click at [799, 38] on icon "Close" at bounding box center [804, 37] width 10 height 8
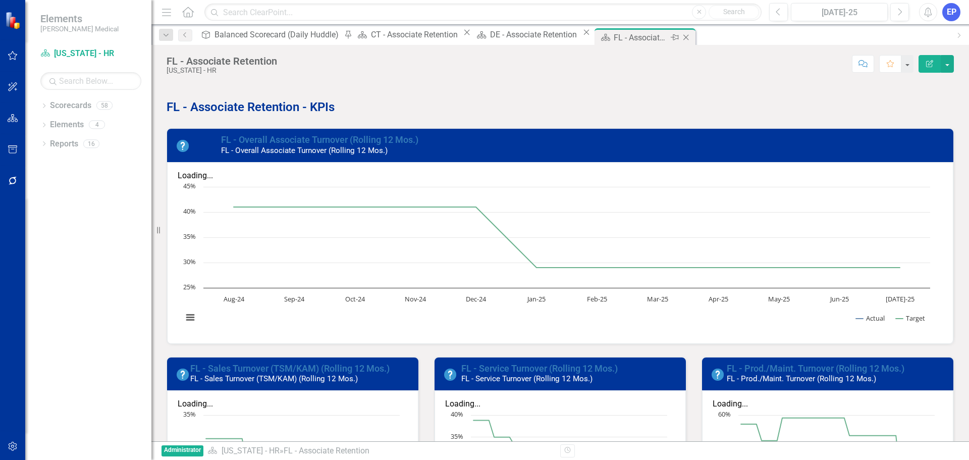
click at [681, 38] on icon "Close" at bounding box center [686, 37] width 10 height 8
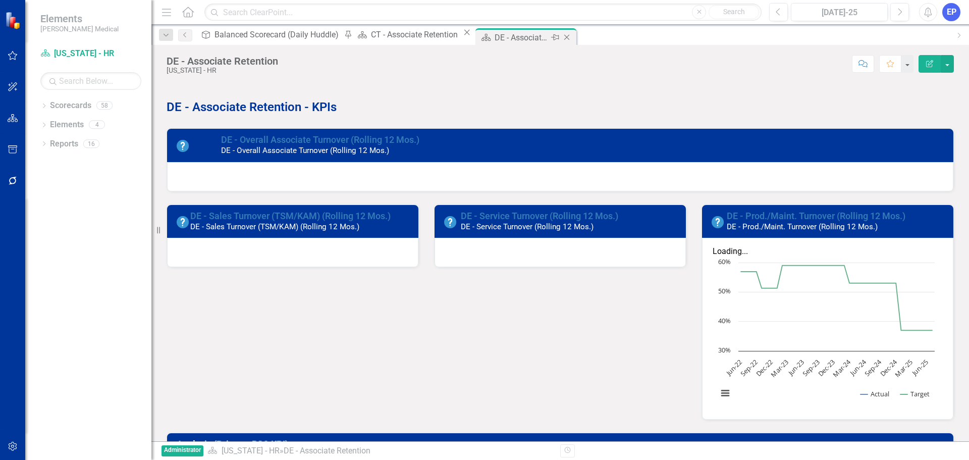
click at [562, 38] on icon "Close" at bounding box center [567, 37] width 10 height 8
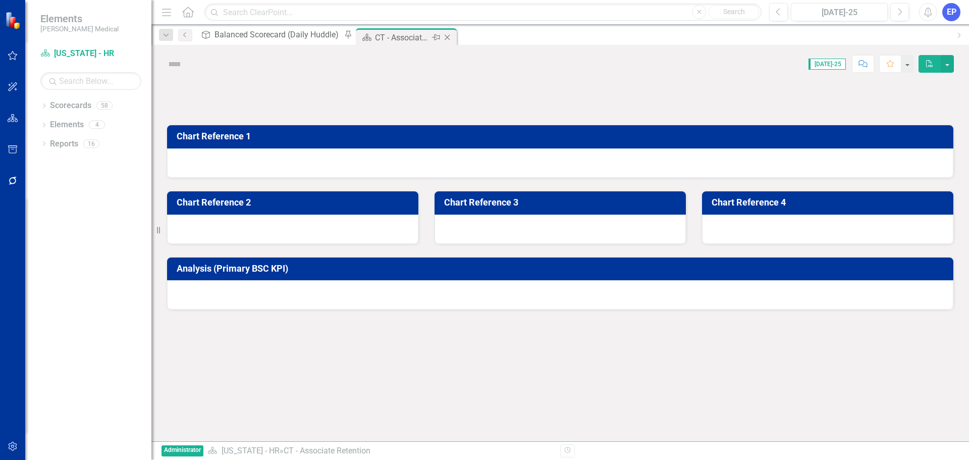
click at [442, 40] on icon "Close" at bounding box center [447, 37] width 10 height 8
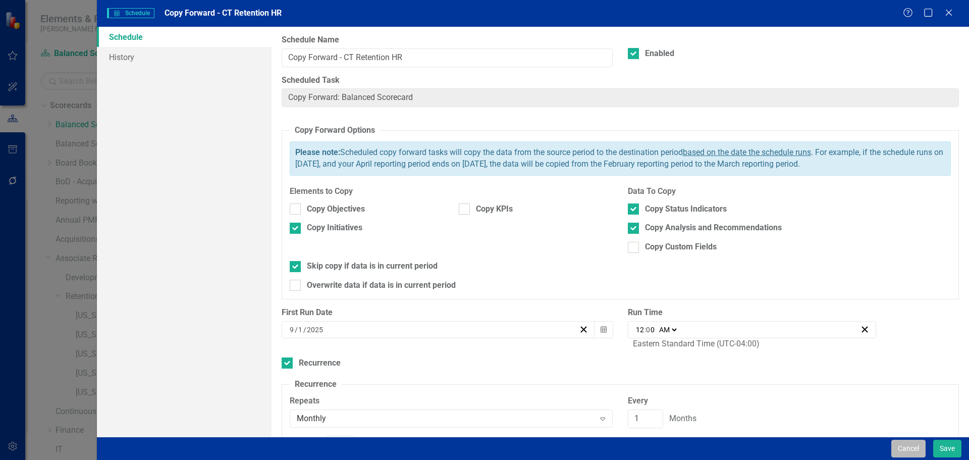
click at [899, 447] on button "Cancel" at bounding box center [908, 449] width 34 height 18
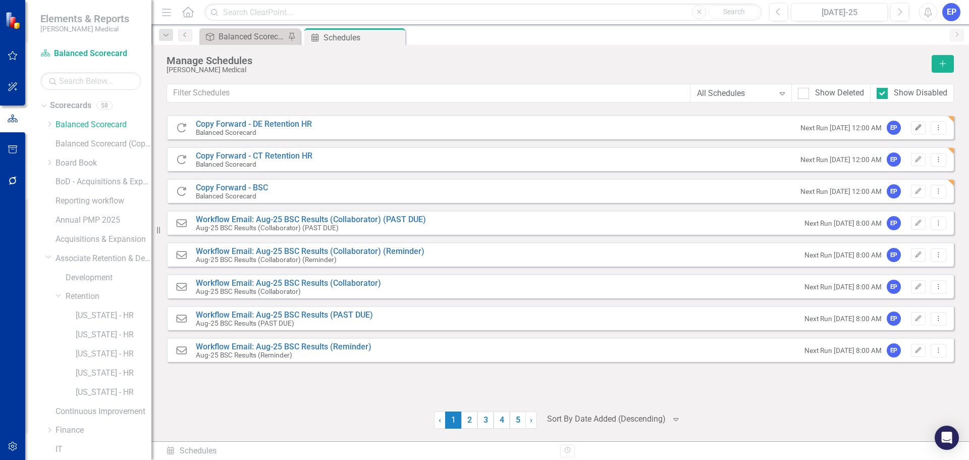
click at [920, 134] on button "Edit" at bounding box center [918, 127] width 15 height 13
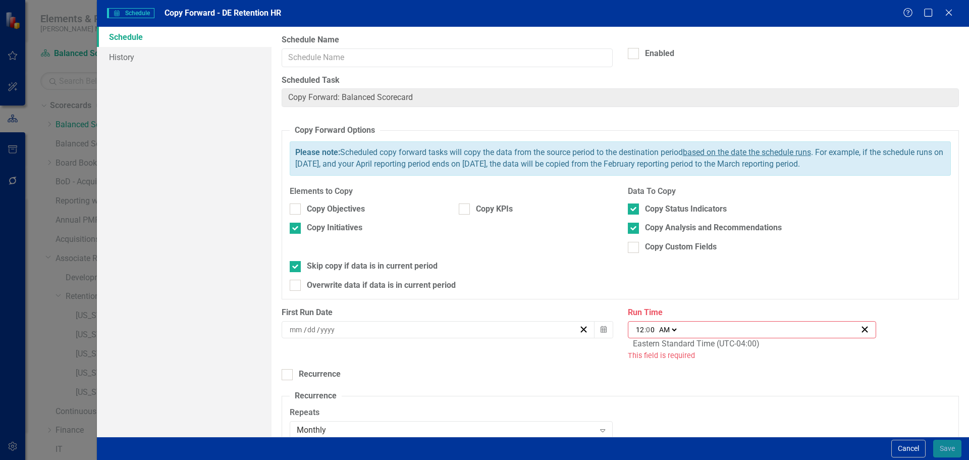
type input "9"
type input "1"
type input "2025"
type input "Copy Forward - DE Retention HR"
checkbox input "true"
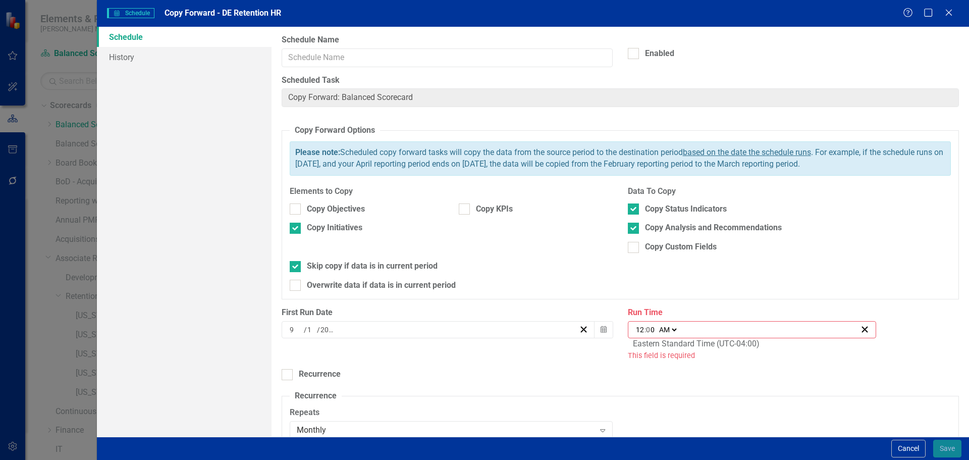
checkbox input "true"
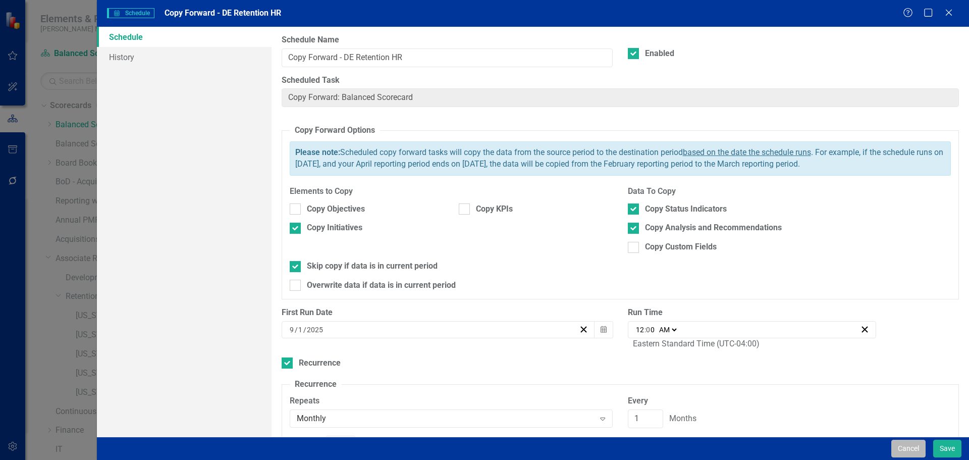
click at [899, 446] on button "Cancel" at bounding box center [908, 449] width 34 height 18
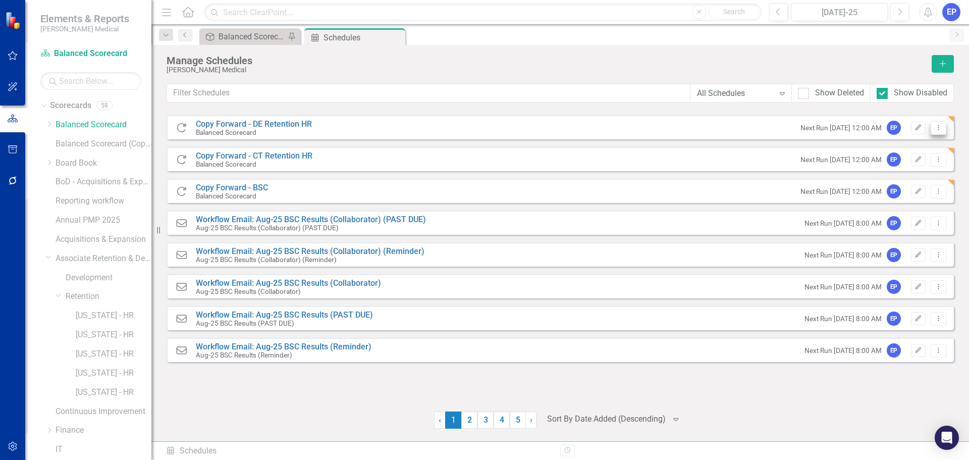
click at [935, 128] on icon "Dropdown Menu" at bounding box center [938, 127] width 9 height 7
click at [910, 179] on link "Trash Delete Schedule" at bounding box center [899, 182] width 93 height 19
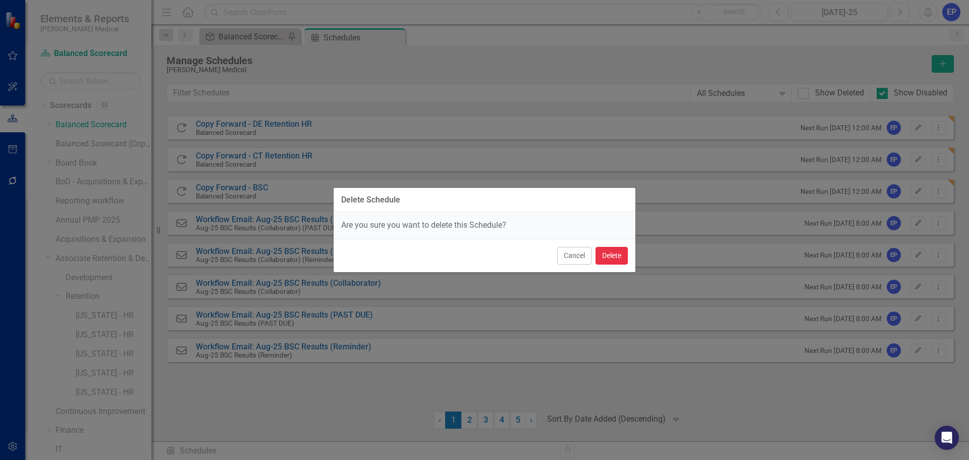
click at [604, 258] on button "Delete" at bounding box center [612, 256] width 32 height 18
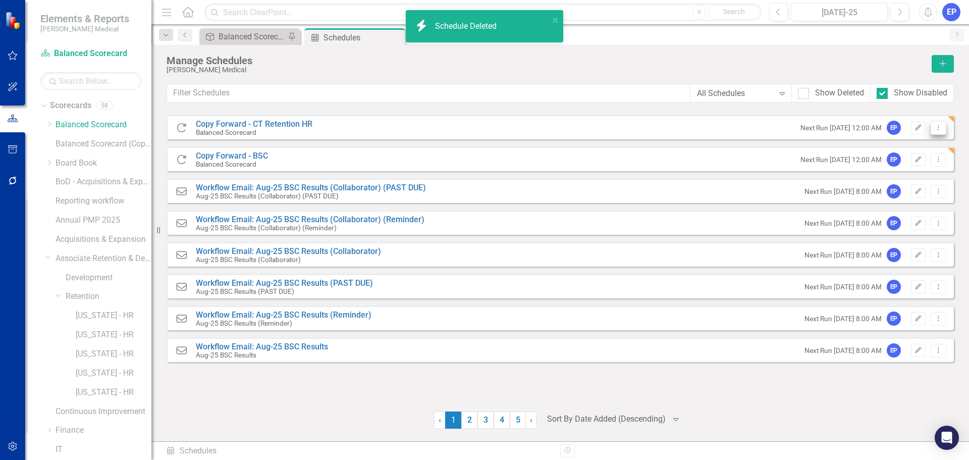
click at [936, 130] on icon "Dropdown Menu" at bounding box center [938, 127] width 9 height 7
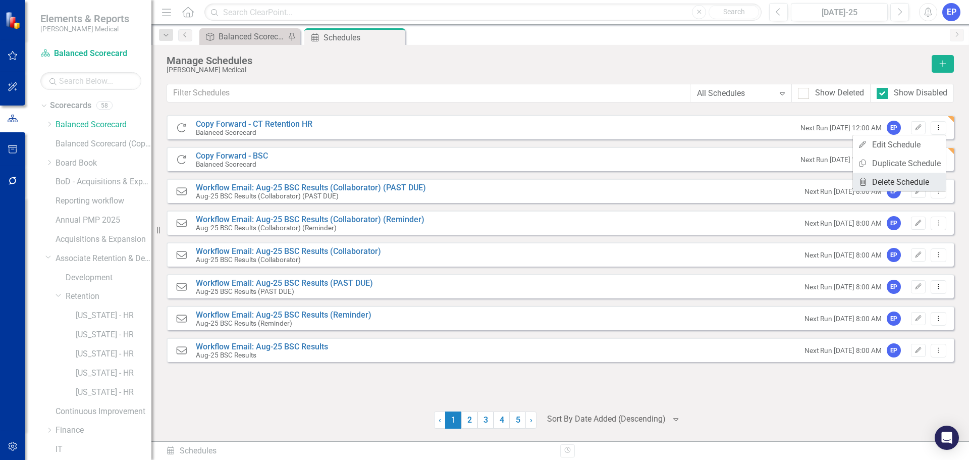
click at [891, 182] on link "Trash Delete Schedule" at bounding box center [899, 182] width 93 height 19
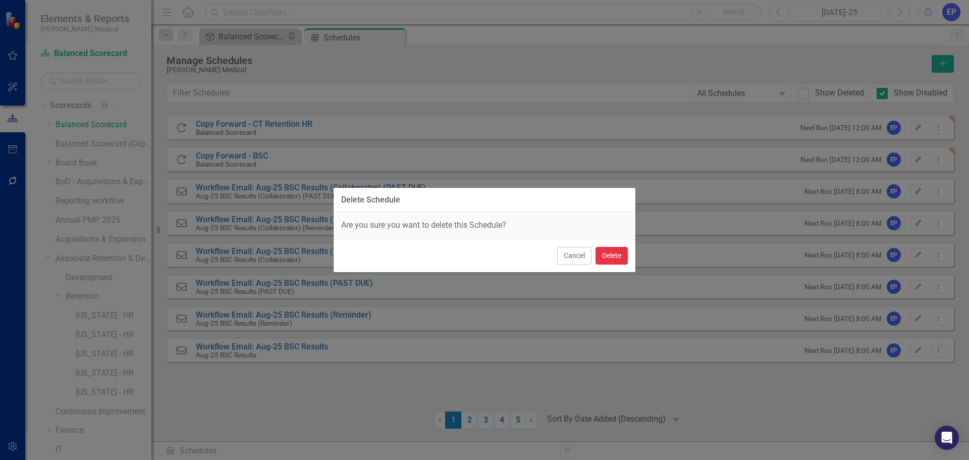
click at [608, 250] on button "Delete" at bounding box center [612, 256] width 32 height 18
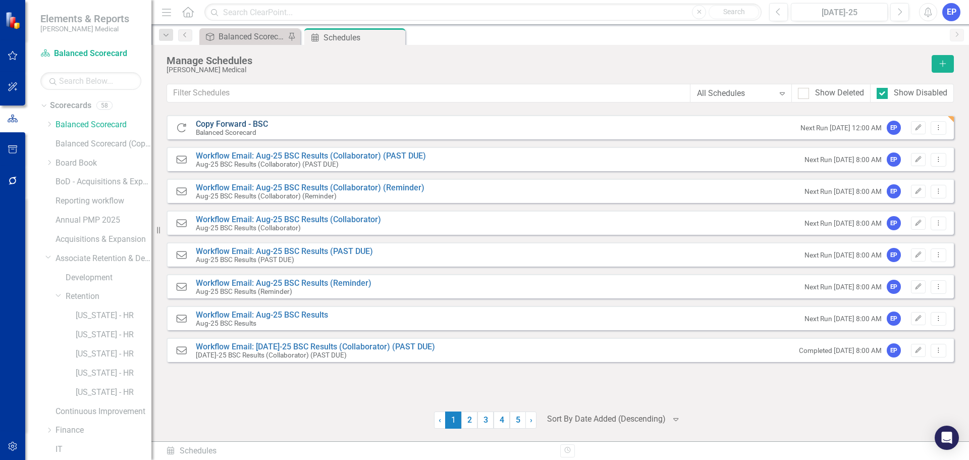
click at [260, 126] on link "Copy Forward - BSC" at bounding box center [232, 124] width 72 height 10
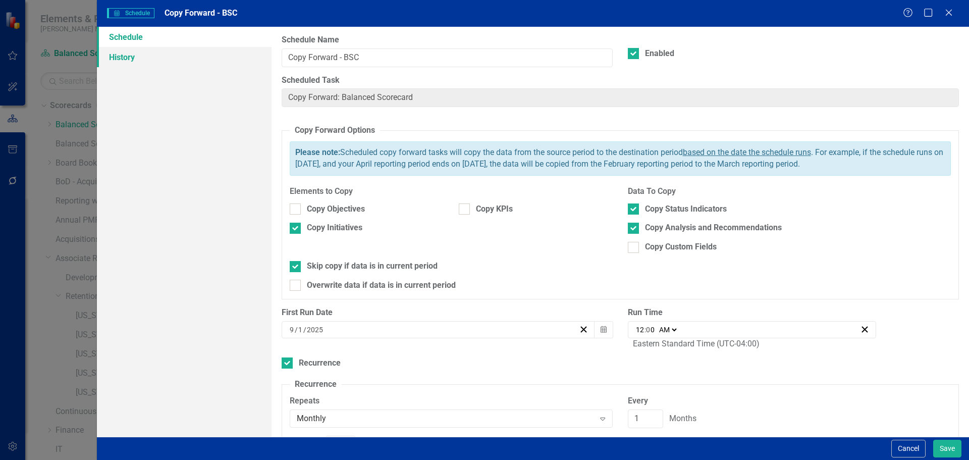
click at [127, 56] on link "History" at bounding box center [184, 57] width 175 height 20
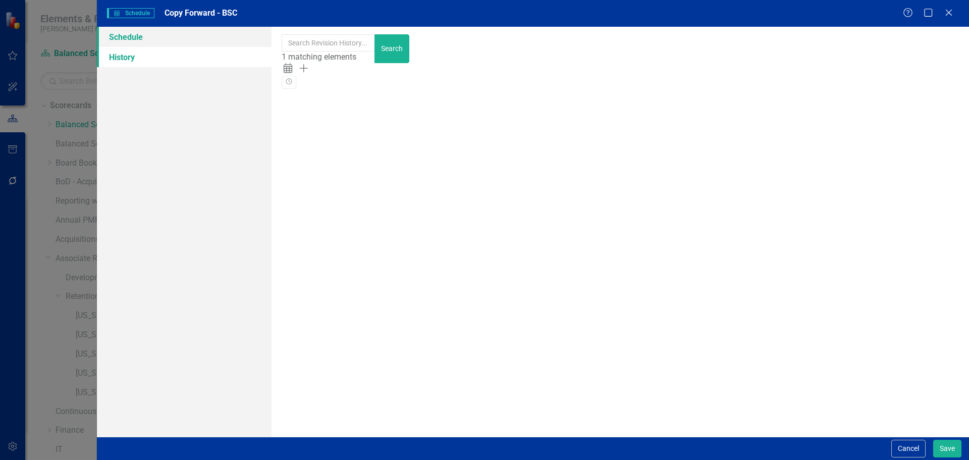
click at [130, 40] on link "Schedule" at bounding box center [184, 37] width 175 height 20
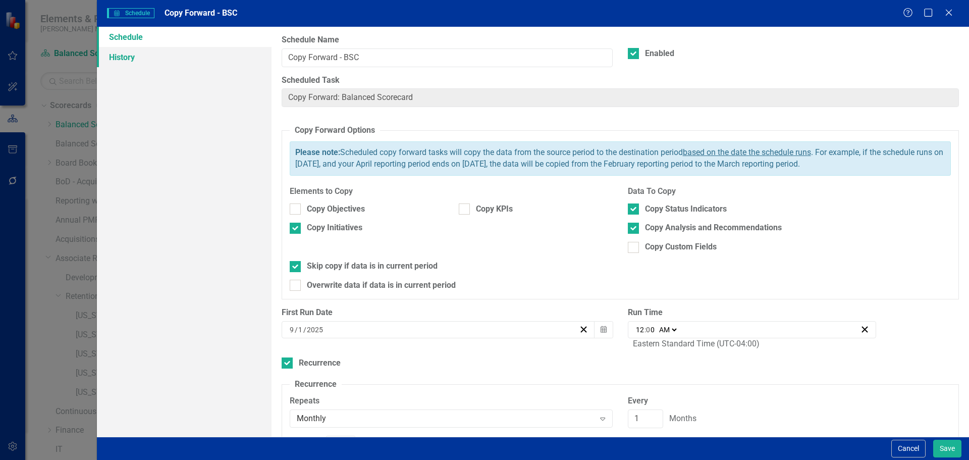
click at [129, 56] on link "History" at bounding box center [184, 57] width 175 height 20
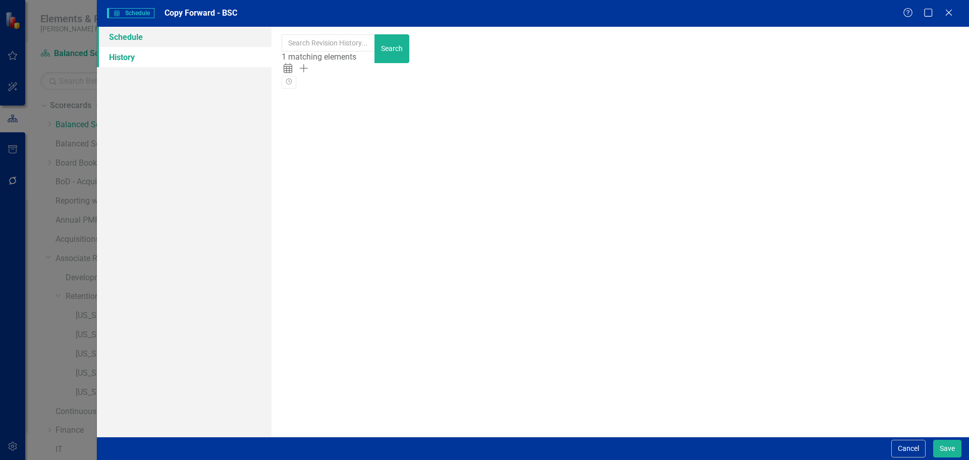
click at [130, 42] on link "Schedule" at bounding box center [184, 37] width 175 height 20
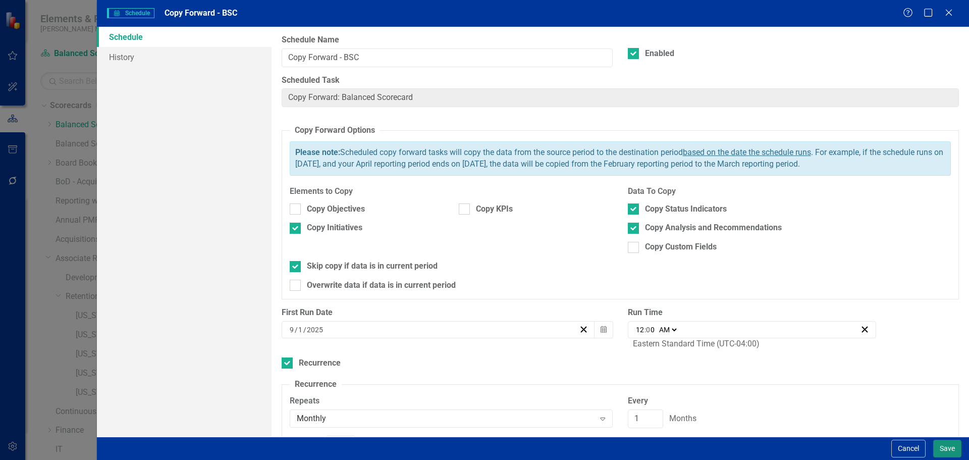
click at [949, 448] on button "Save" at bounding box center [947, 449] width 28 height 18
